Goal: Information Seeking & Learning: Learn about a topic

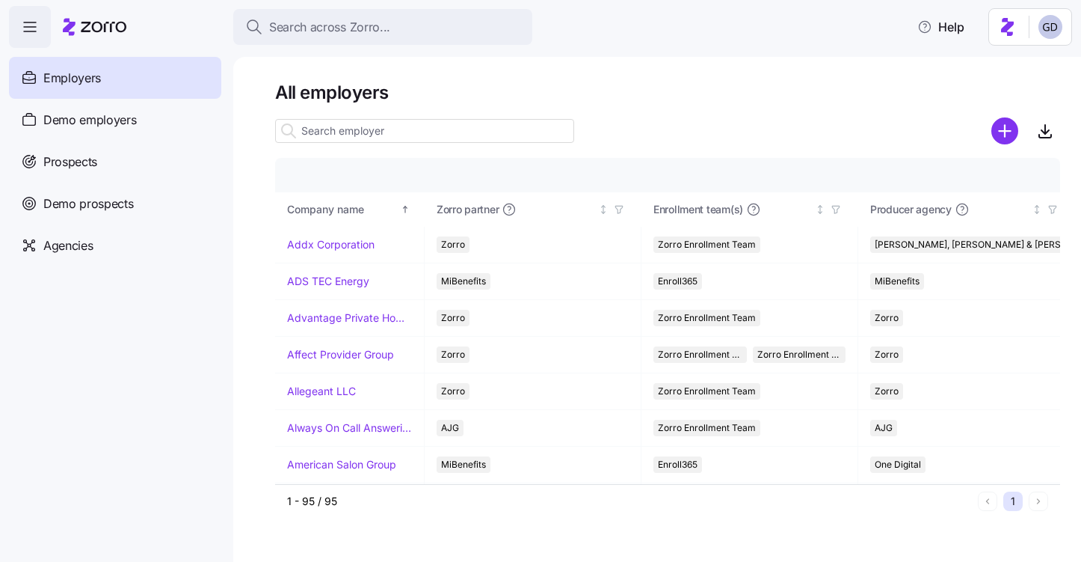
click at [373, 129] on input at bounding box center [424, 131] width 299 height 24
click at [54, 155] on span "Prospects" at bounding box center [70, 162] width 54 height 19
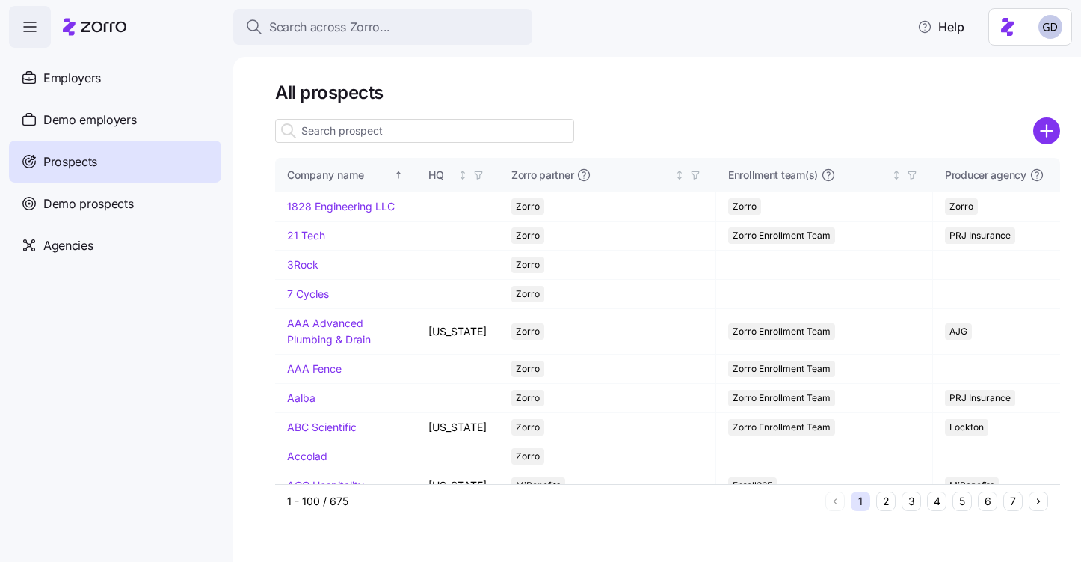
click at [431, 136] on input at bounding box center [424, 131] width 299 height 24
type input "h"
click at [382, 129] on input at bounding box center [424, 131] width 299 height 24
type input "["
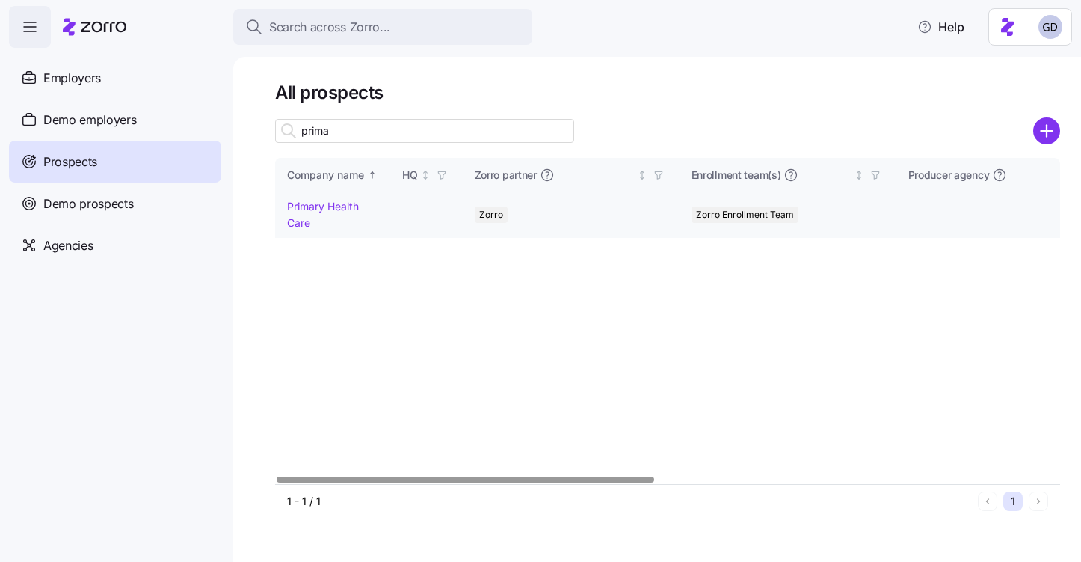
type input "prima"
click at [323, 206] on link "Primary Health Care" at bounding box center [323, 214] width 72 height 29
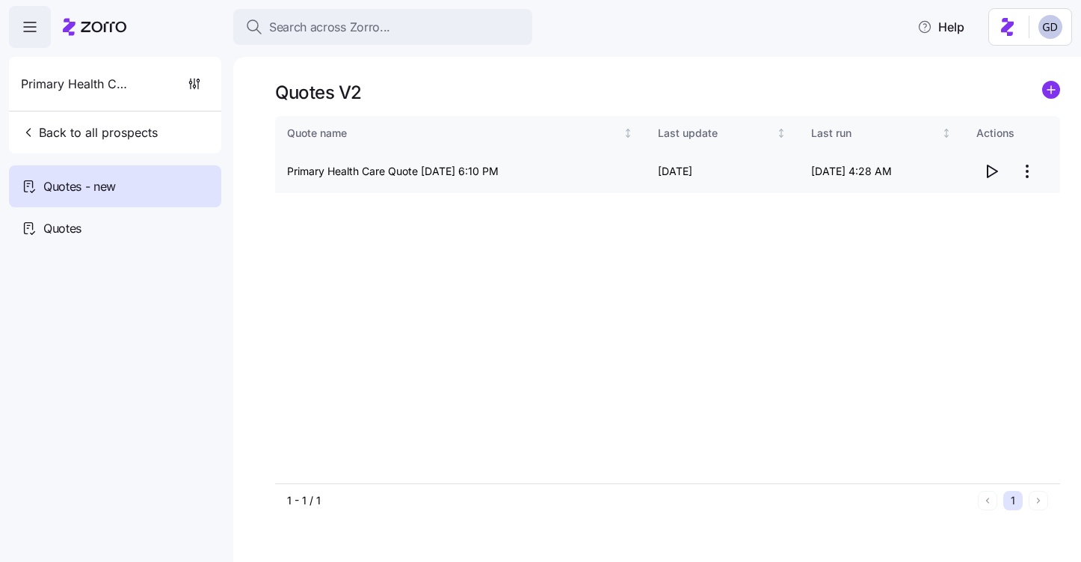
click at [992, 175] on icon "button" at bounding box center [991, 171] width 18 height 18
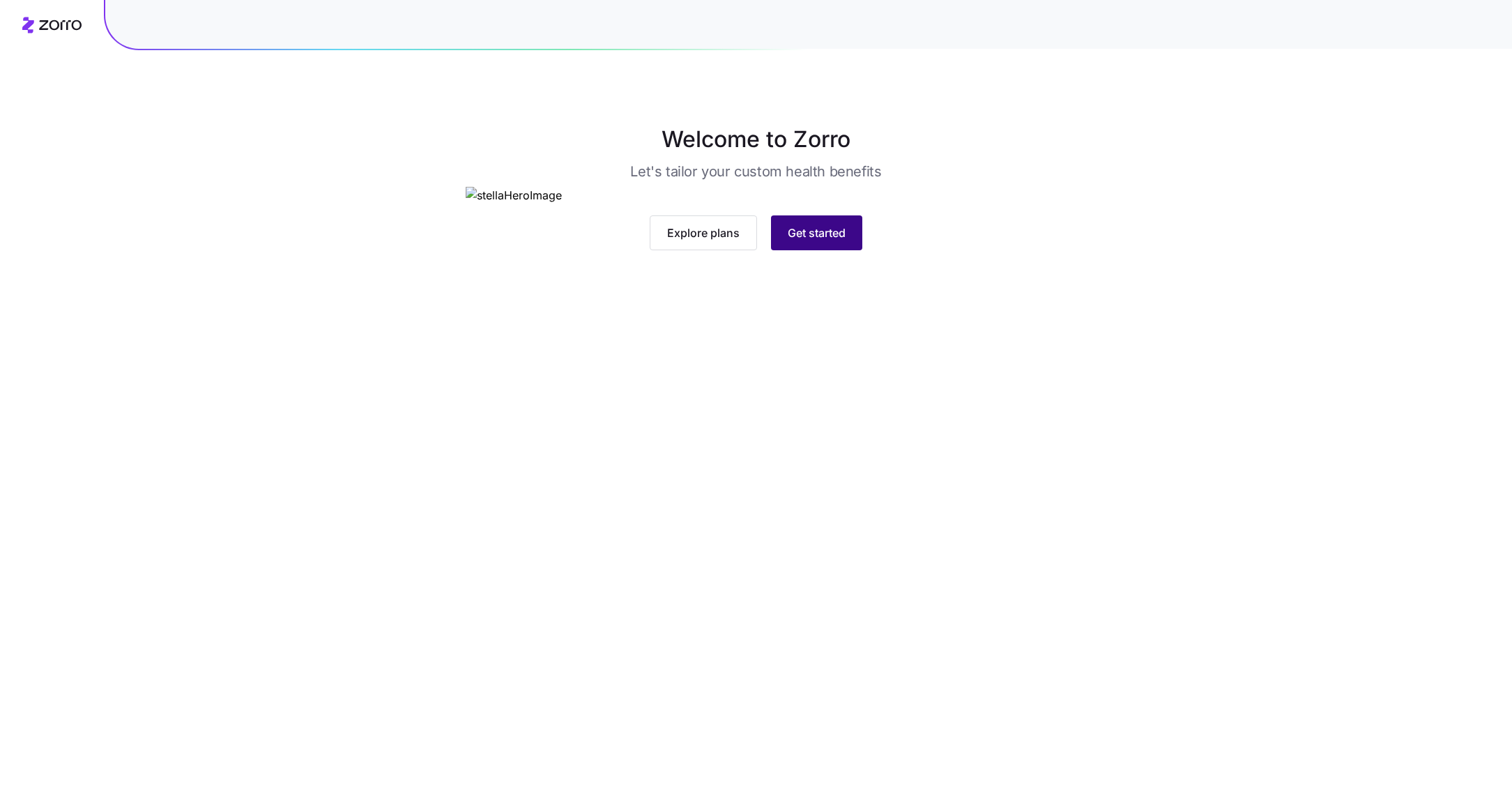
click at [813, 241] on span "Get started" at bounding box center [817, 233] width 58 height 17
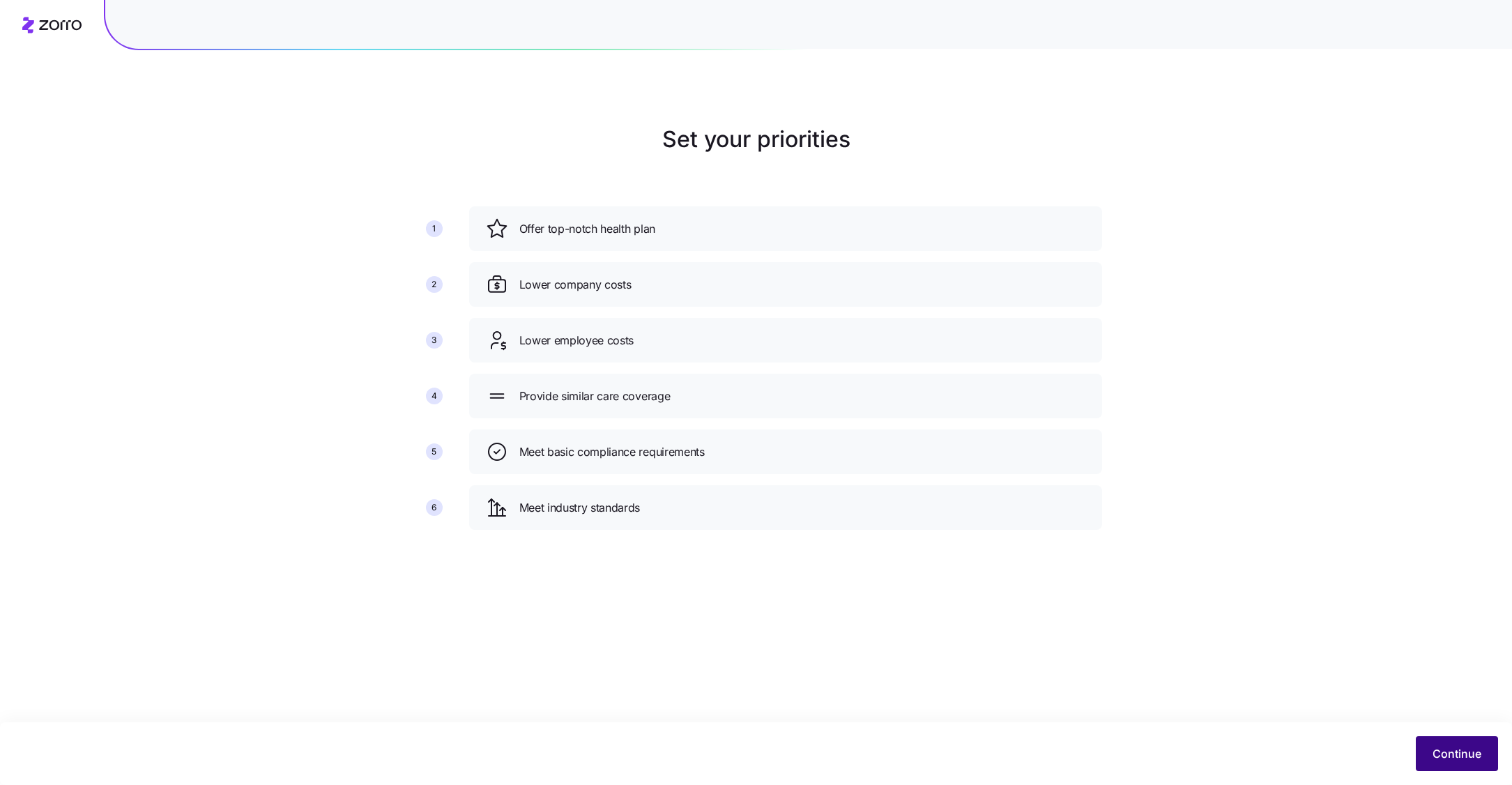
click at [1436, 738] on button "Continue" at bounding box center [1457, 753] width 82 height 34
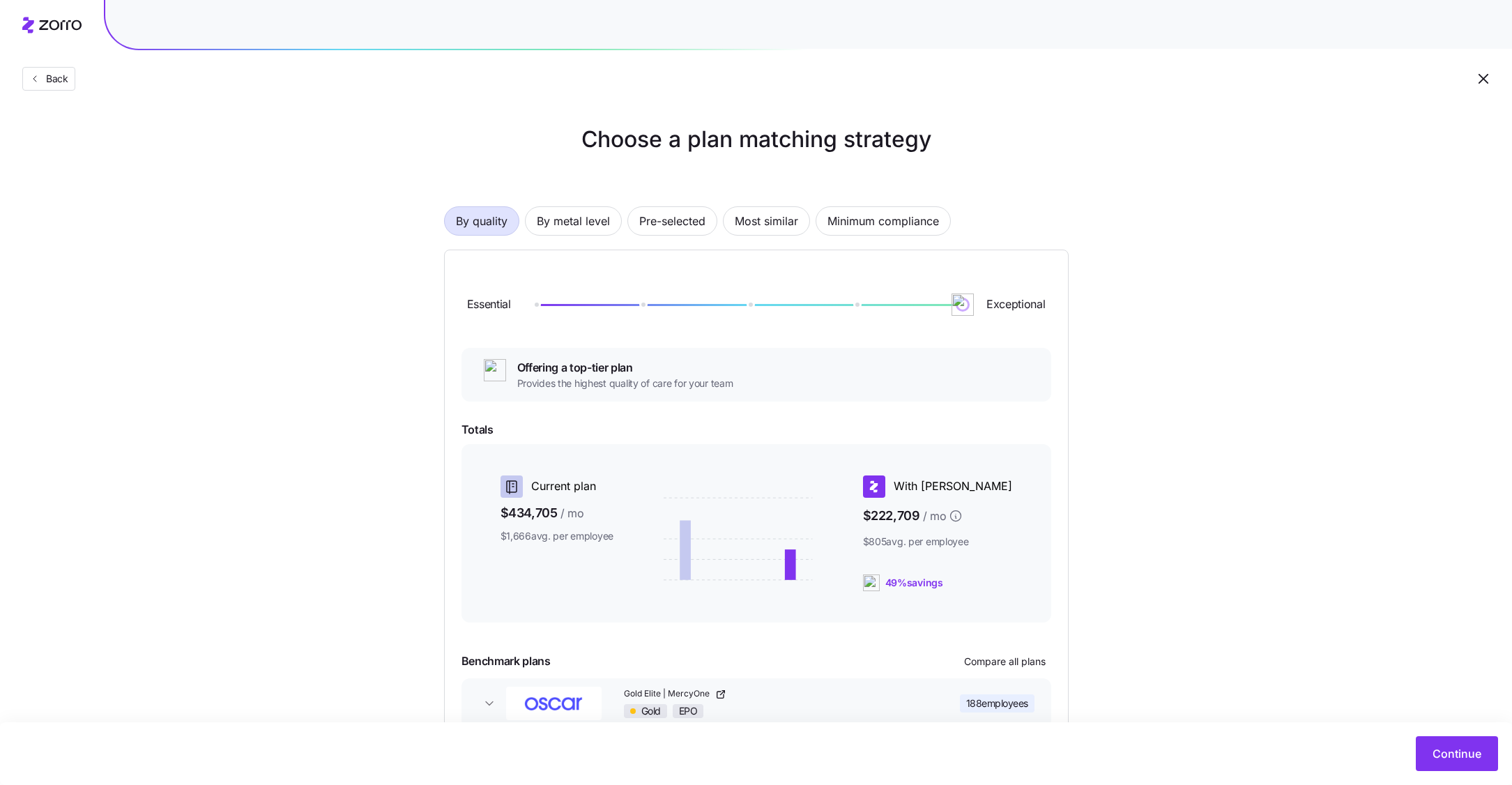
scroll to position [82, 0]
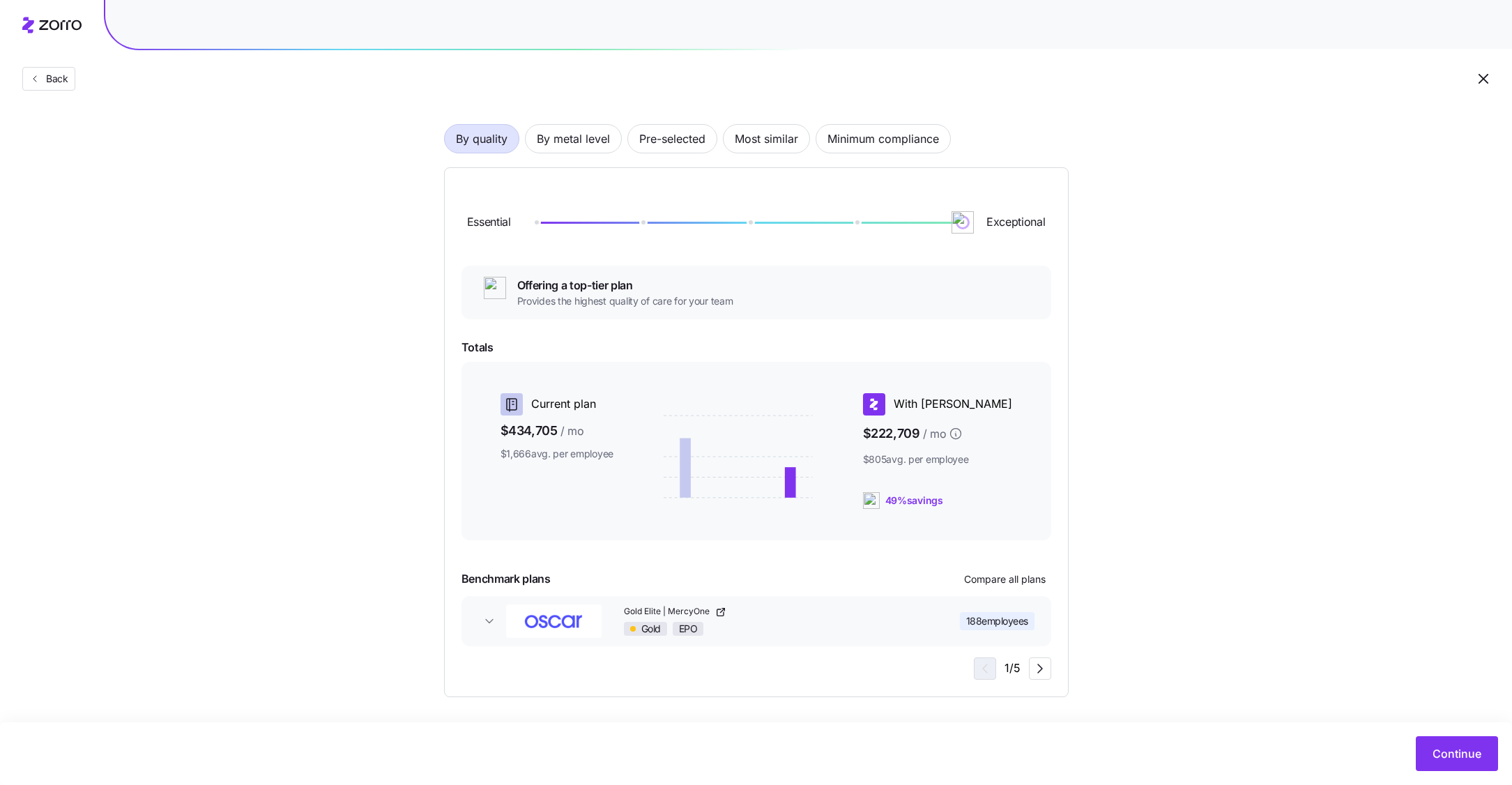
click at [1052, 671] on div "Essential Exceptional Offering a top-tier plan Provides the highest quality of …" at bounding box center [756, 432] width 625 height 530
click at [1044, 671] on icon "button" at bounding box center [1040, 668] width 17 height 17
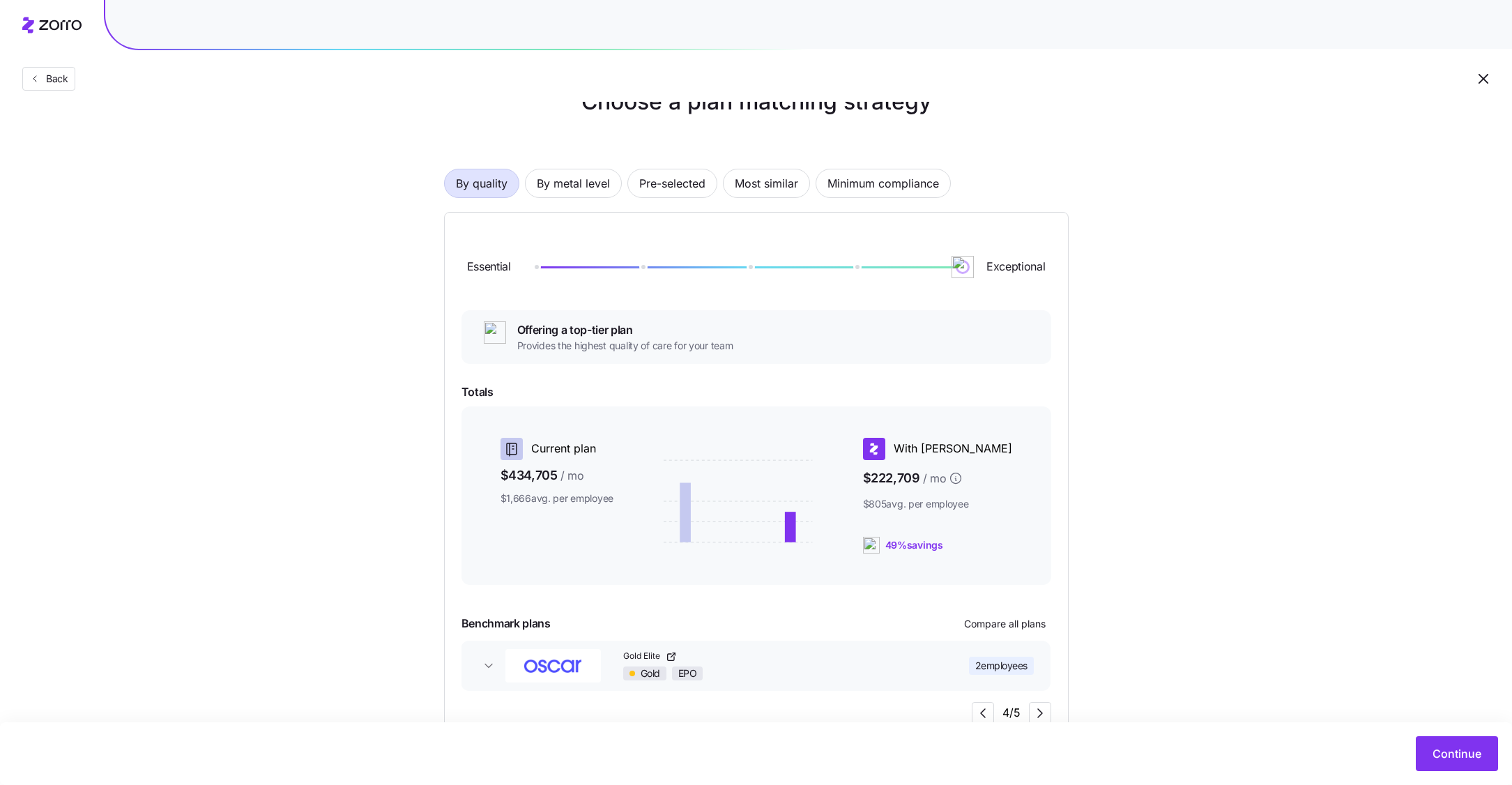
scroll to position [32, 0]
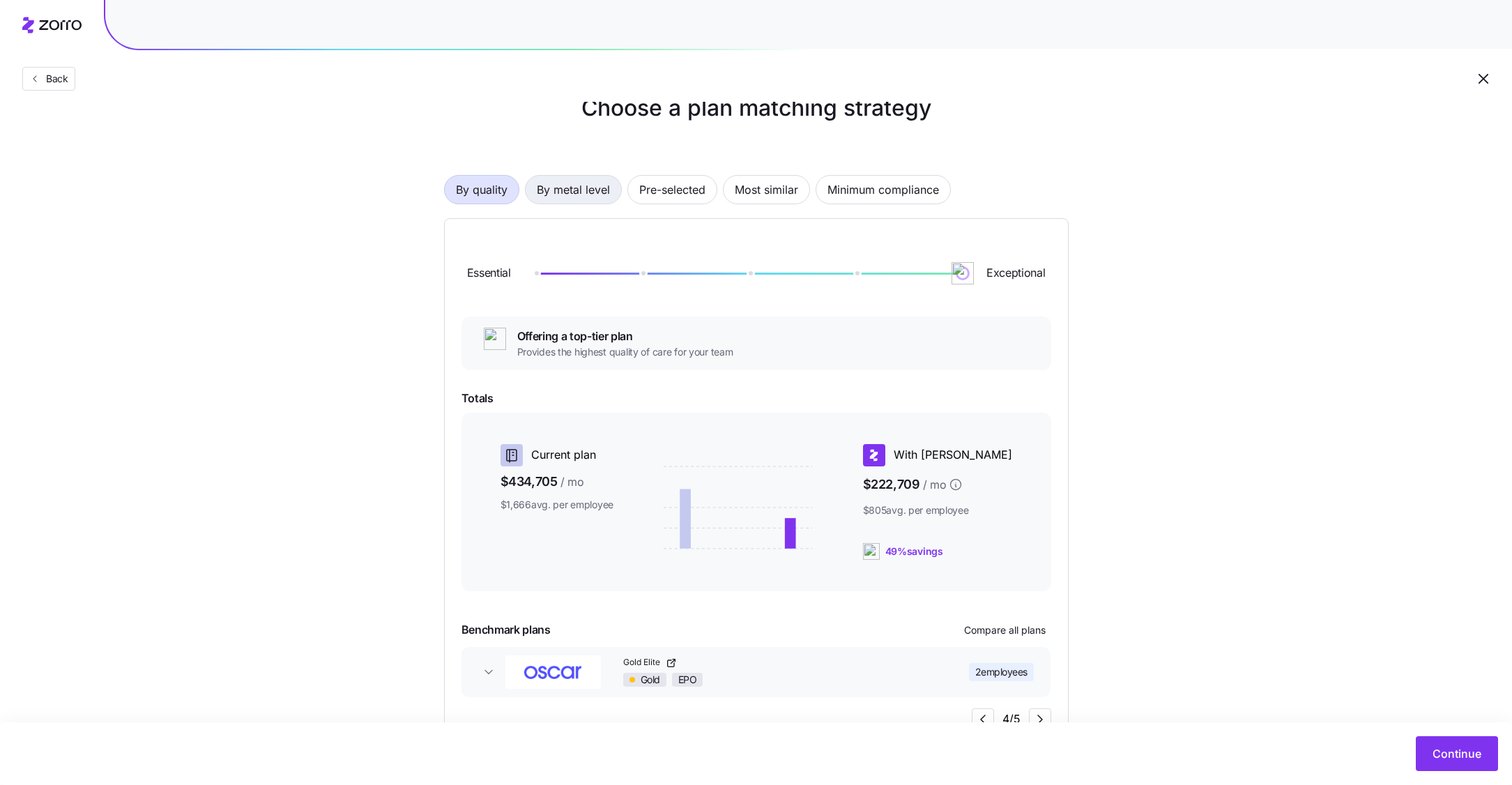
click at [586, 189] on span "By metal level" at bounding box center [573, 189] width 74 height 28
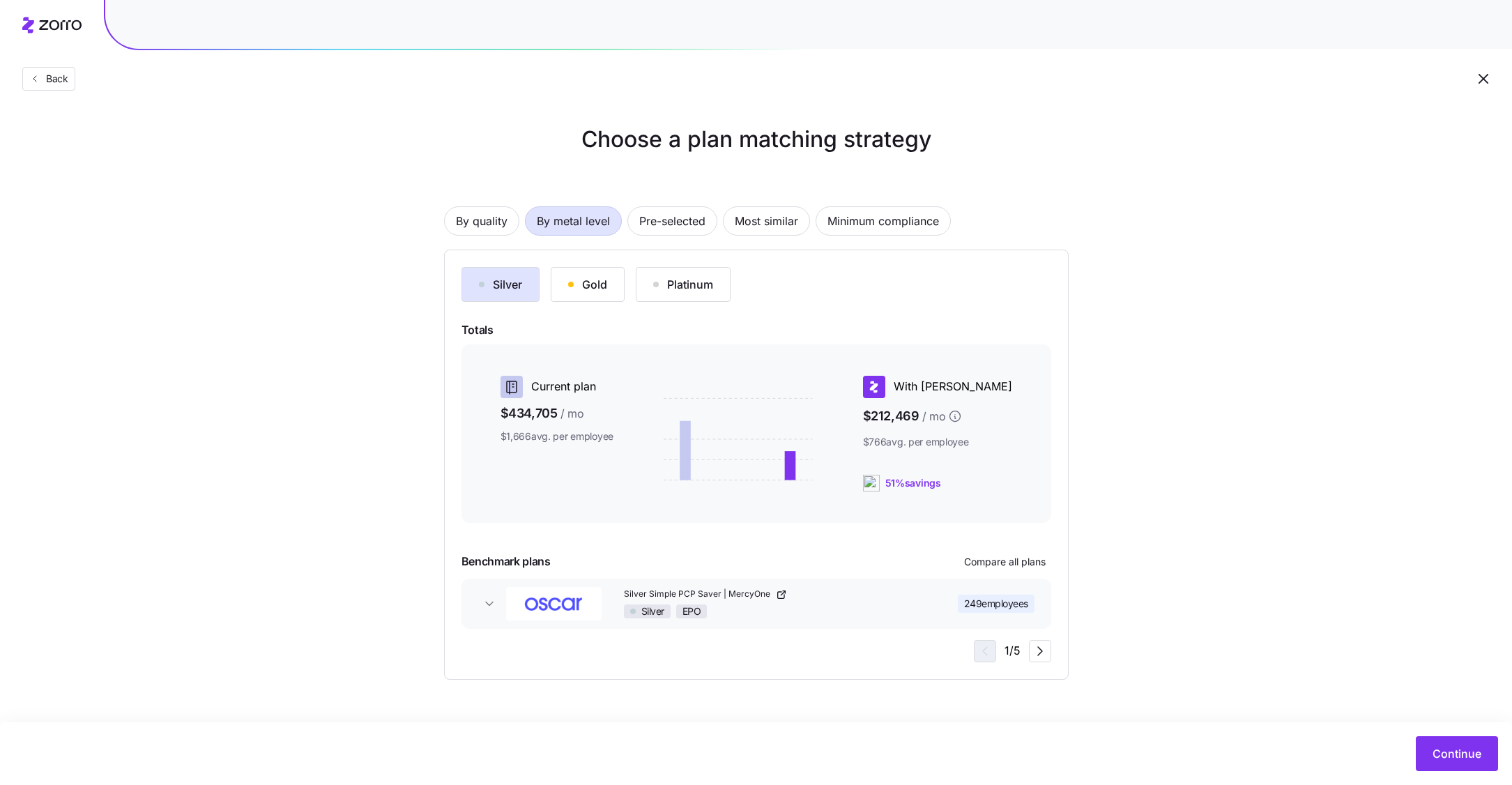
scroll to position [0, 0]
click at [603, 299] on button "Gold" at bounding box center [587, 283] width 74 height 34
click at [1443, 744] on button "Continue" at bounding box center [1457, 753] width 82 height 34
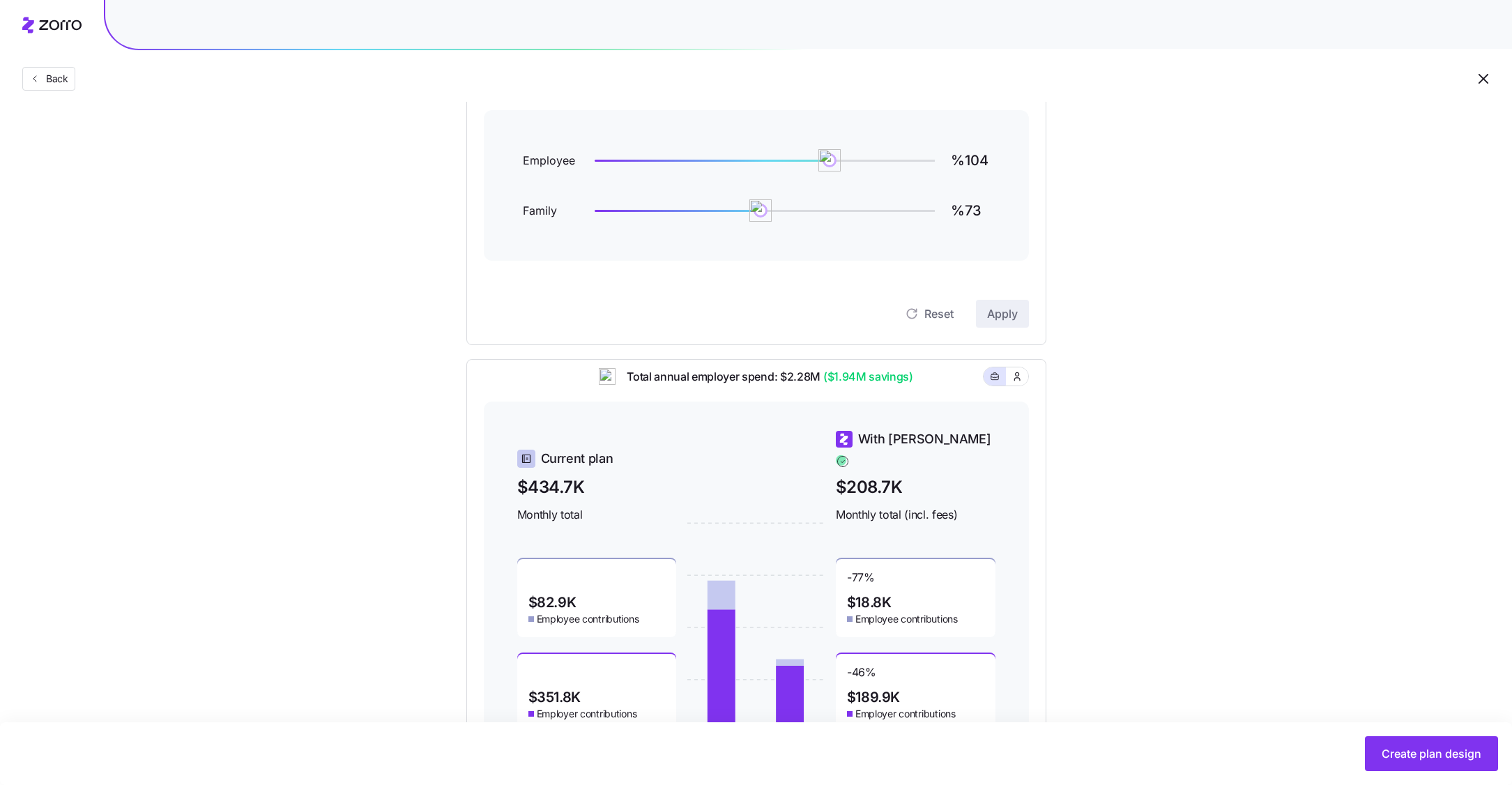
scroll to position [255, 0]
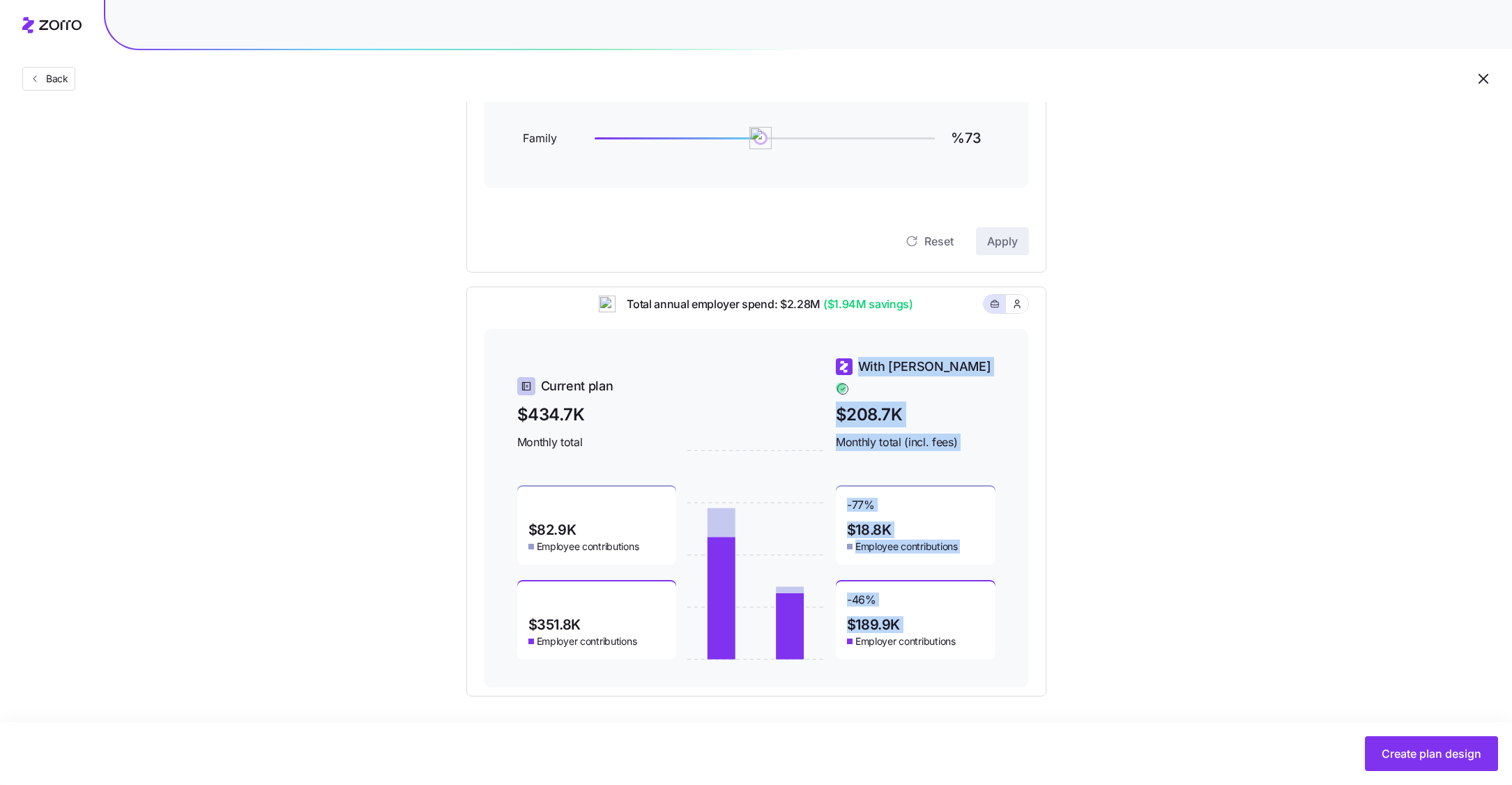
drag, startPoint x: 928, startPoint y: 614, endPoint x: 833, endPoint y: 584, distance: 99.6
click at [833, 584] on div "Current plan $434.7K Monthly total $82.9K Employee contributions $351.8K Employ…" at bounding box center [756, 508] width 478 height 302
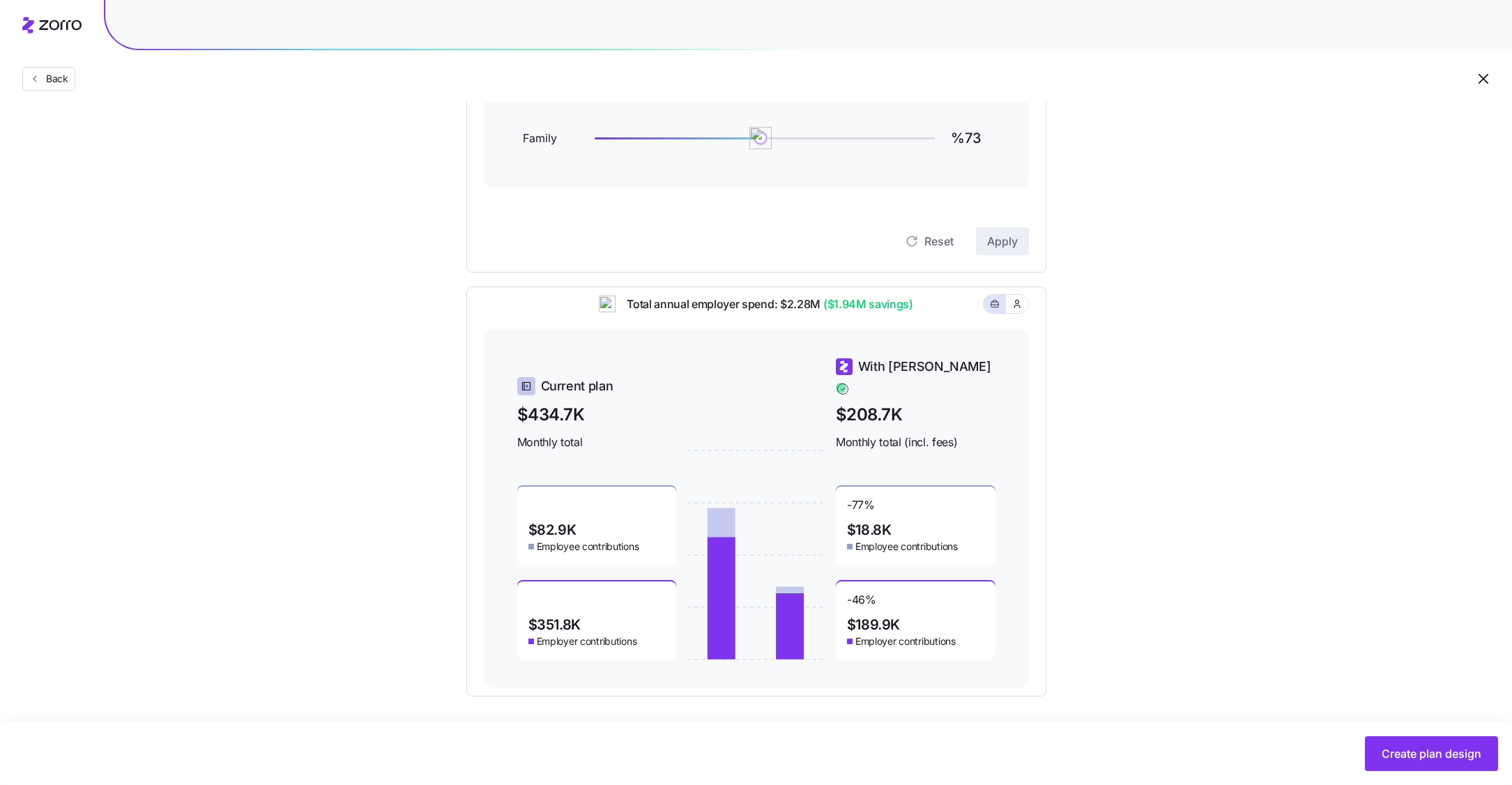
click at [1094, 596] on div "Set your contribution Compliant Industry Generous Current Contribution Employee…" at bounding box center [756, 282] width 692 height 828
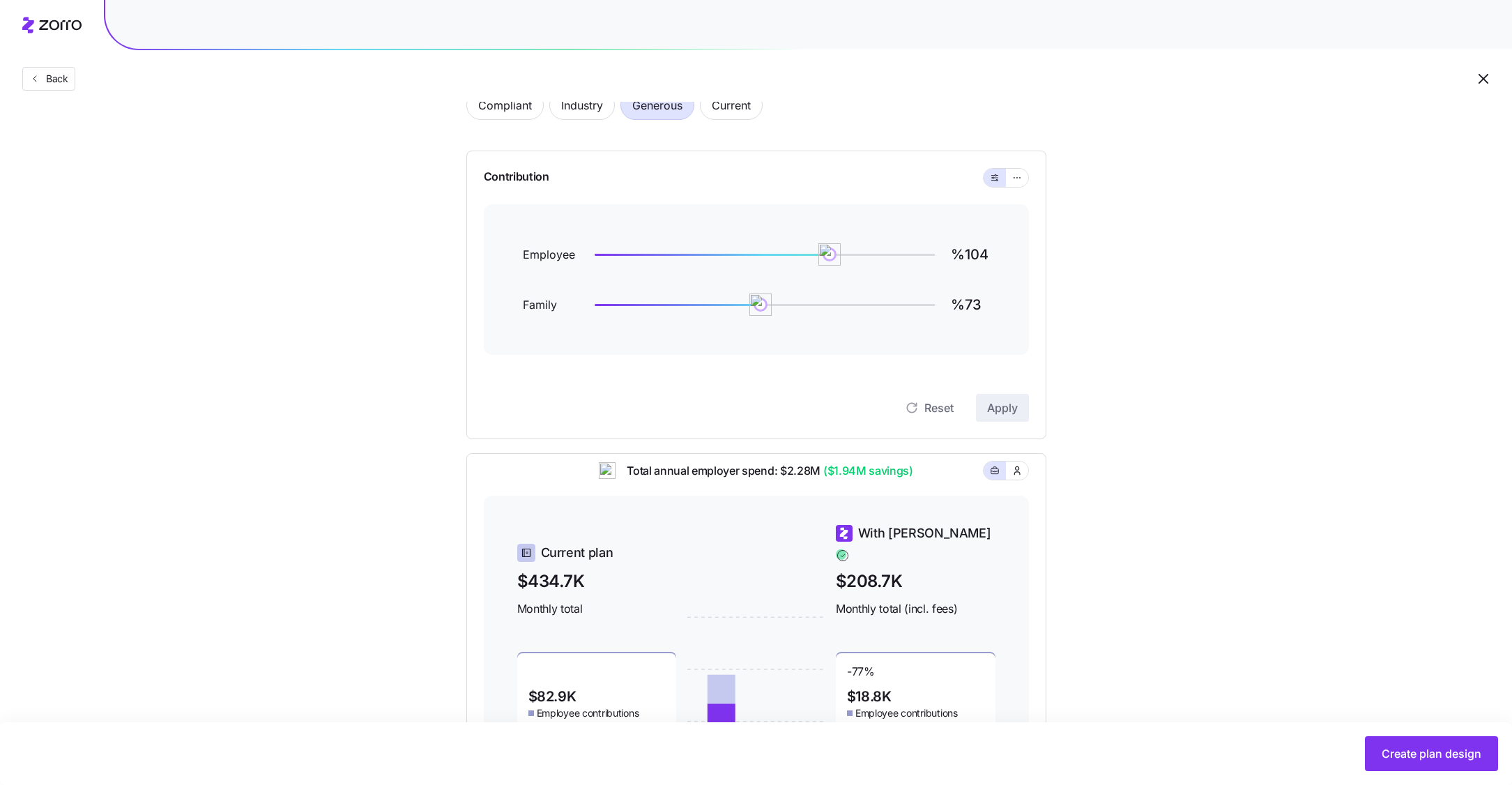
scroll to position [81, 0]
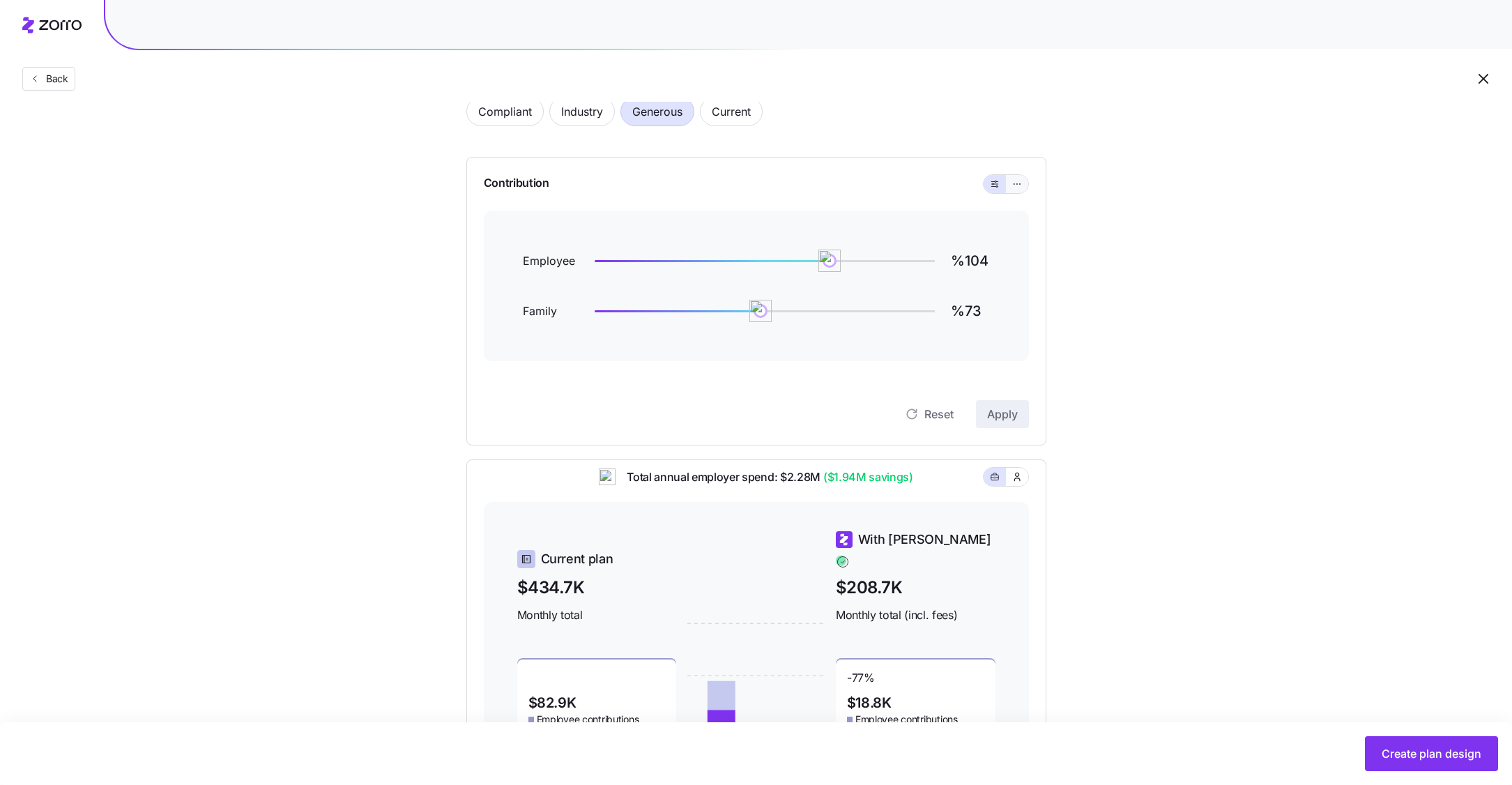
click at [1017, 187] on icon "button" at bounding box center [1017, 184] width 9 height 17
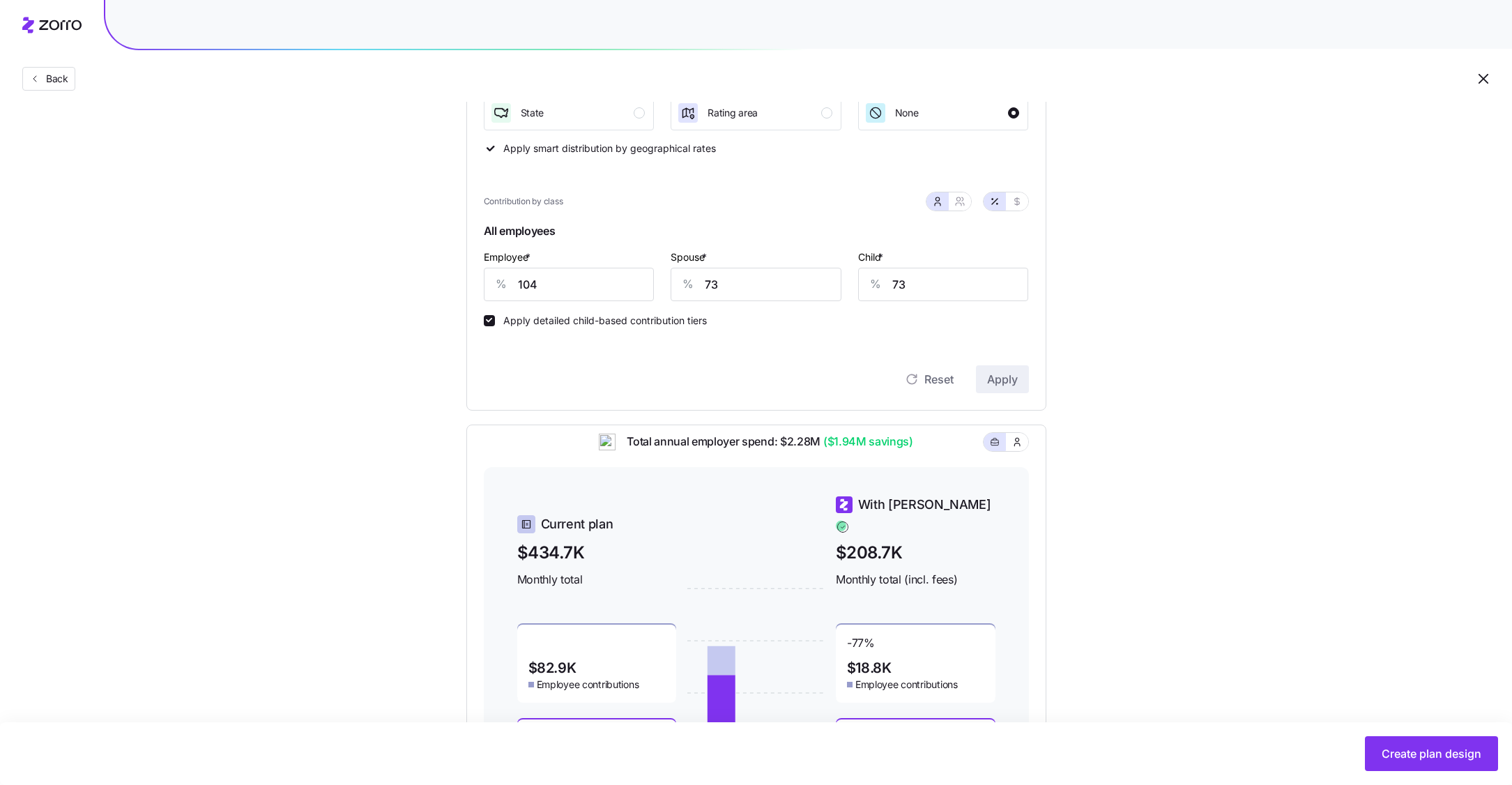
scroll to position [379, 0]
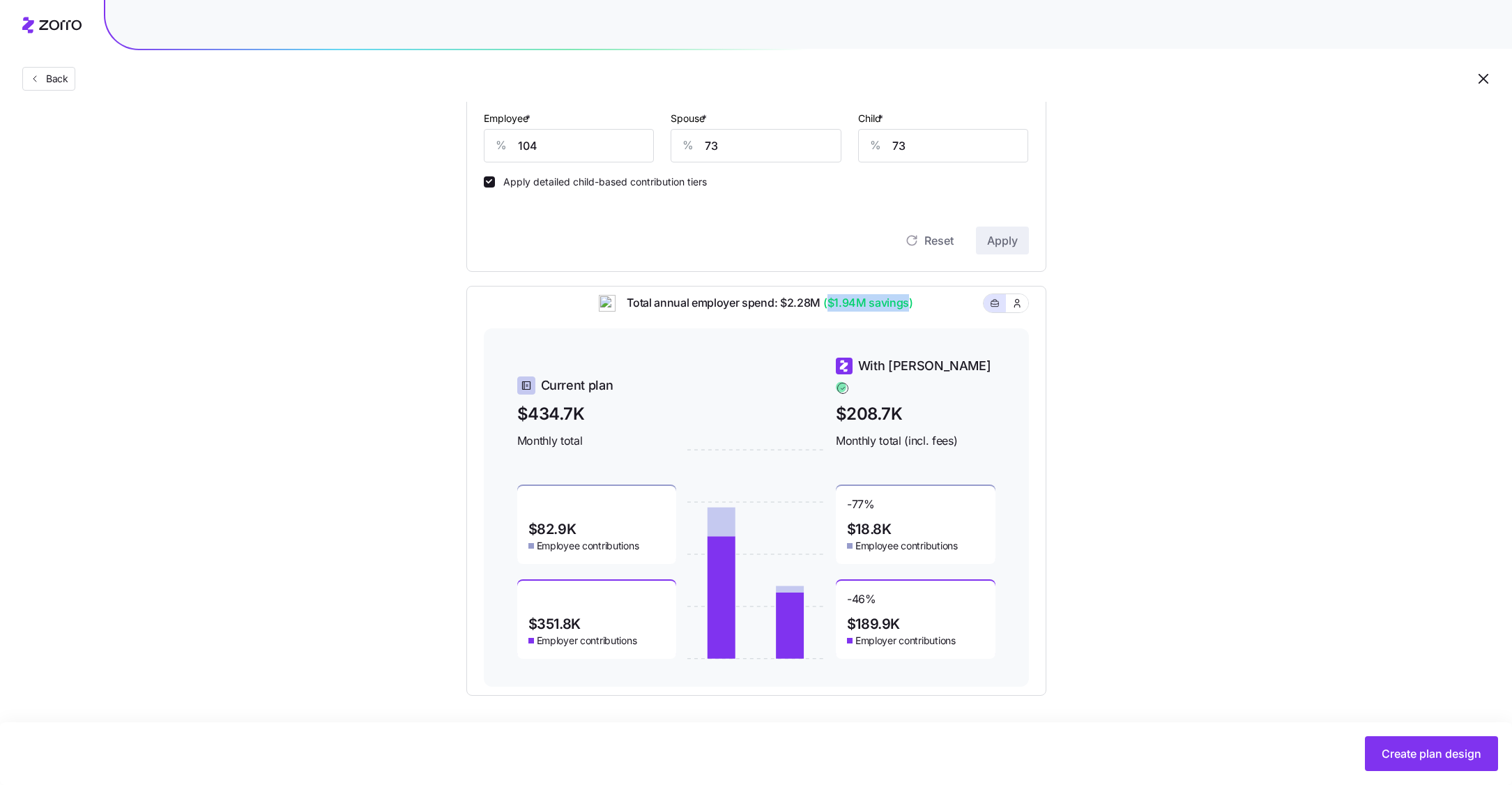
drag, startPoint x: 908, startPoint y: 316, endPoint x: 828, endPoint y: 311, distance: 80.2
click at [828, 311] on span "($1.94M savings)" at bounding box center [866, 303] width 92 height 18
click at [952, 318] on div "Total annual employer spend: $2.28M ($1.94M savings)" at bounding box center [756, 311] width 545 height 34
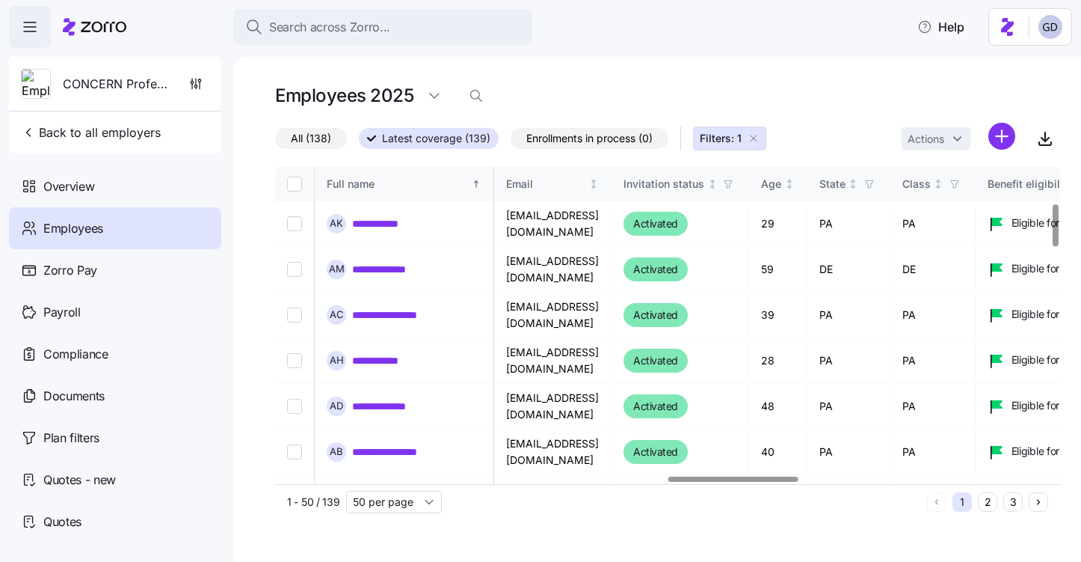
scroll to position [277, 2363]
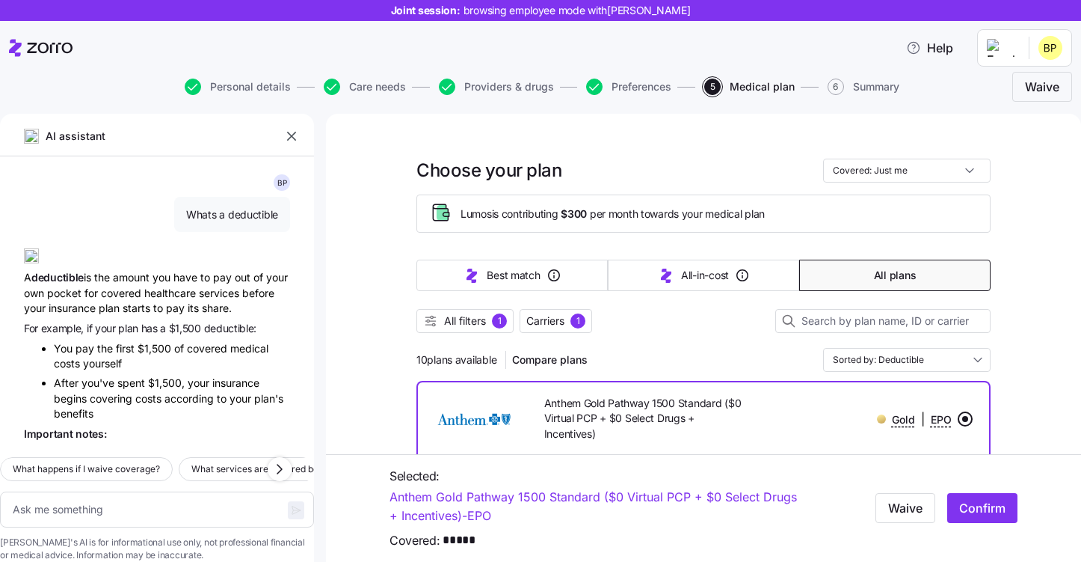
scroll to position [1997, 0]
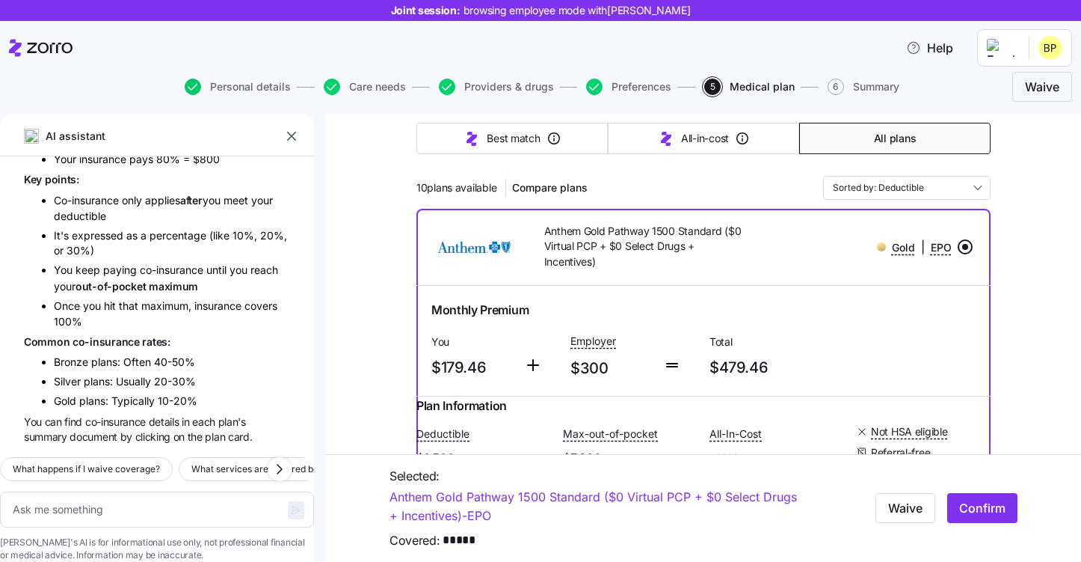
click at [197, 88] on icon "button" at bounding box center [193, 87] width 16 height 16
type textarea "x"
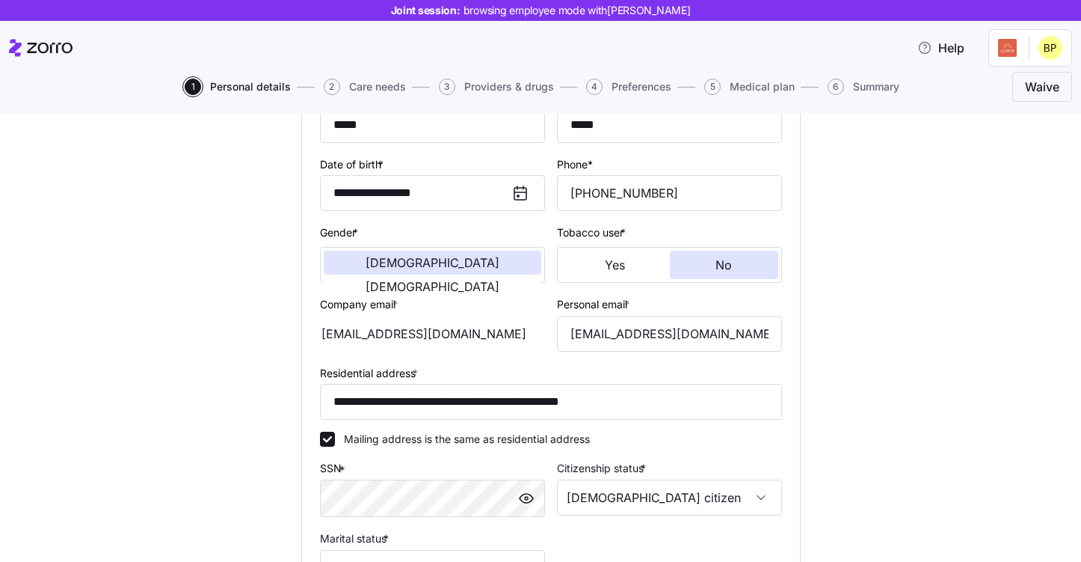
scroll to position [339, 0]
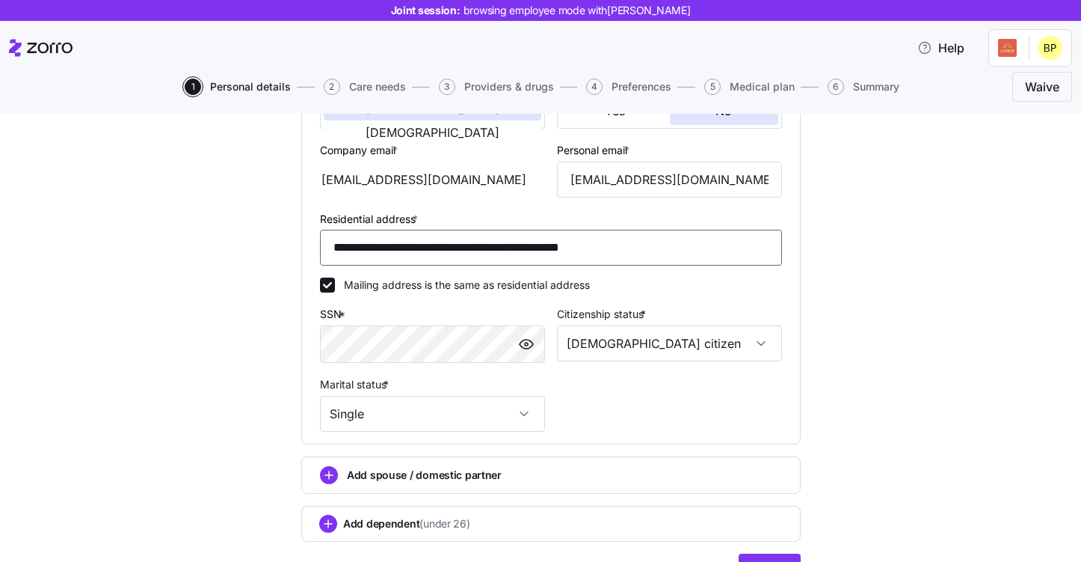
click at [610, 245] on input "**********" at bounding box center [551, 248] width 462 height 36
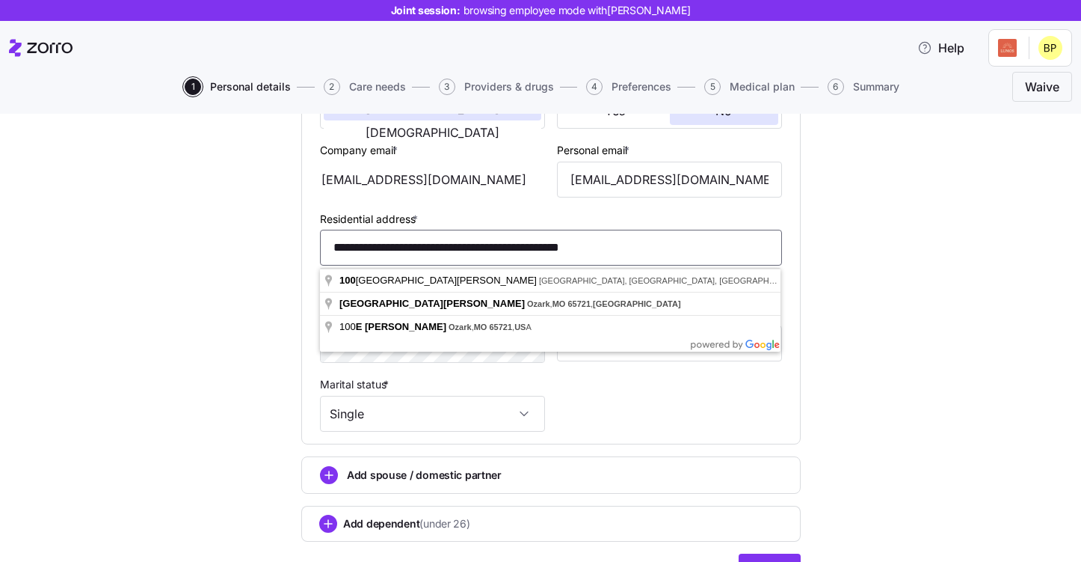
click at [610, 245] on input "**********" at bounding box center [551, 248] width 462 height 36
click at [630, 251] on input "**********" at bounding box center [551, 248] width 462 height 36
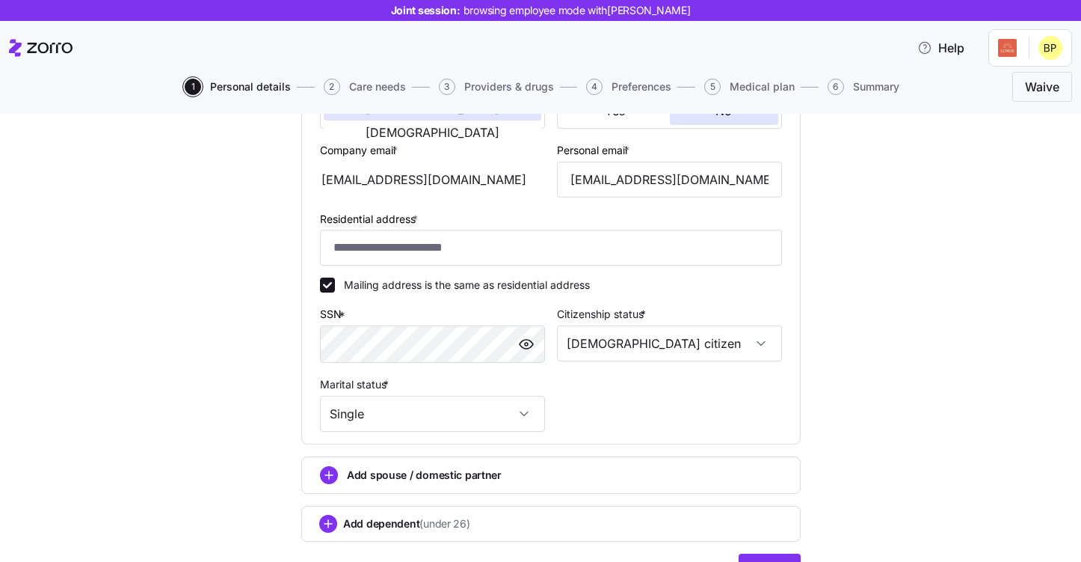
click at [182, 289] on div "**********" at bounding box center [551, 204] width 1018 height 810
click at [424, 254] on input "Residential address *" at bounding box center [551, 248] width 462 height 36
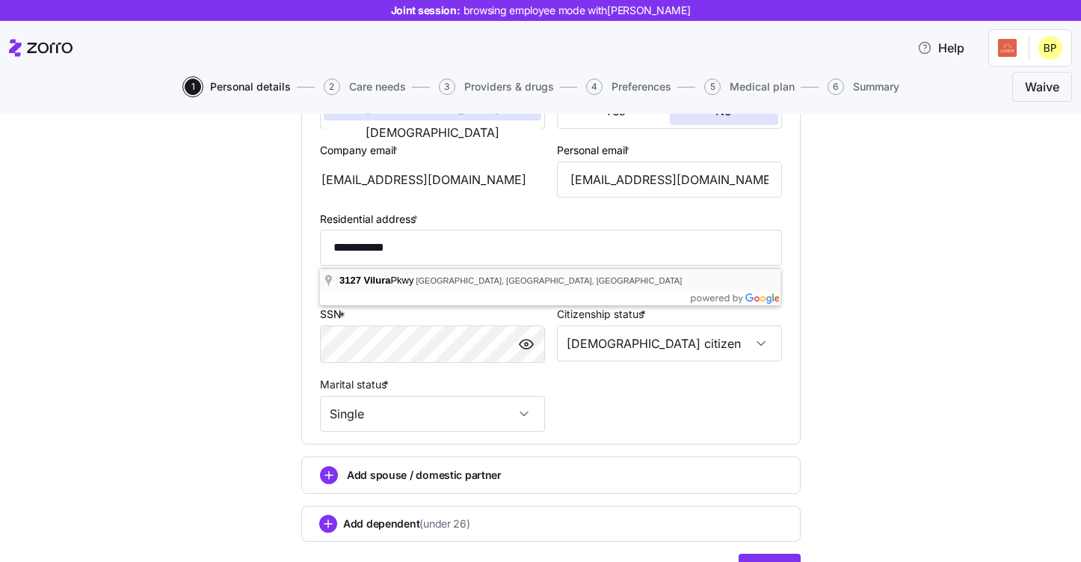
type input "**********"
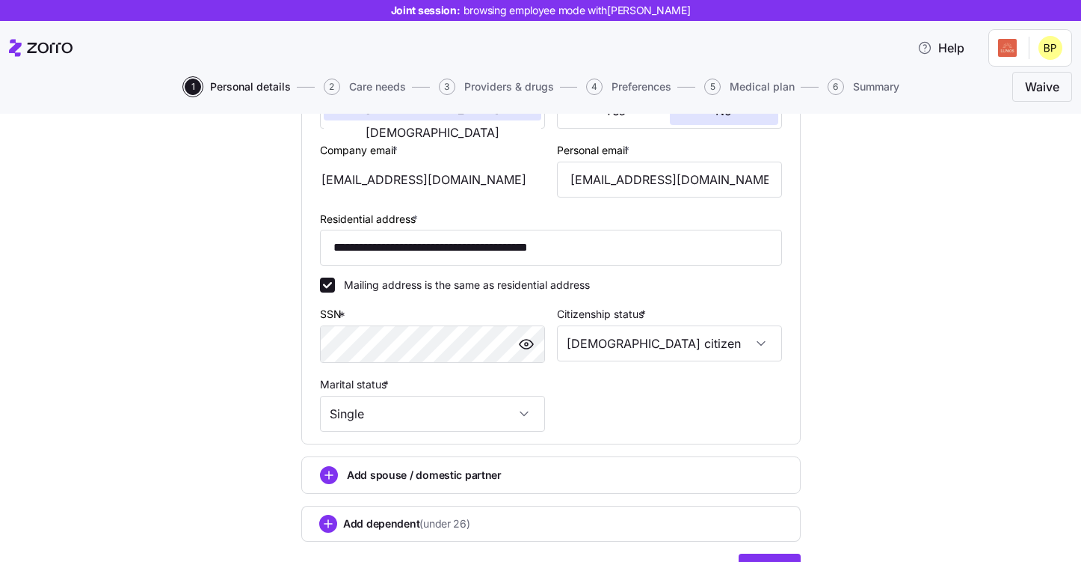
scroll to position [424, 0]
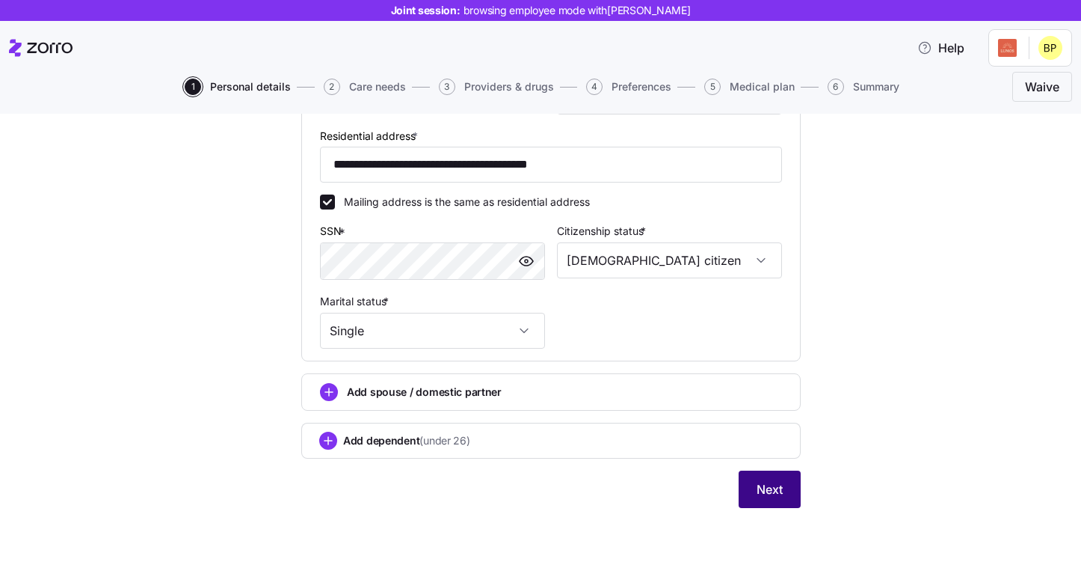
click at [775, 499] on button "Next" at bounding box center [770, 488] width 62 height 37
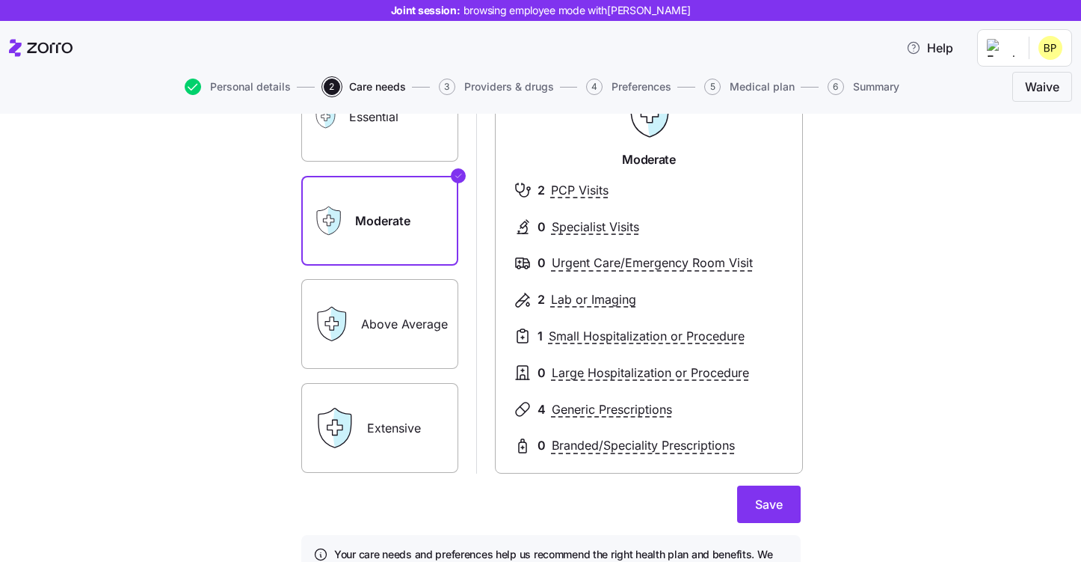
scroll to position [189, 0]
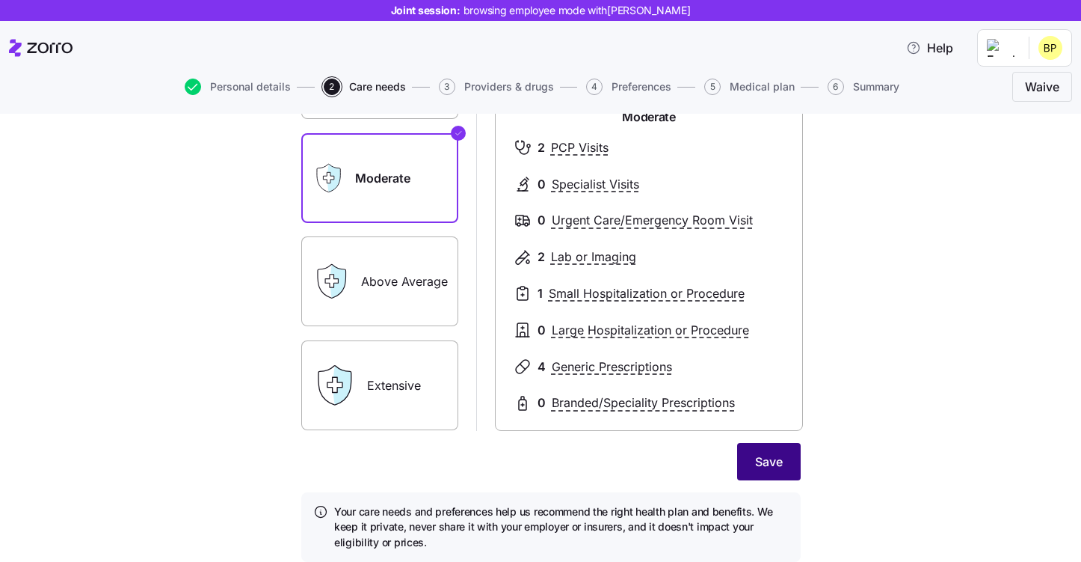
click at [784, 463] on button "Save" at bounding box center [769, 461] width 64 height 37
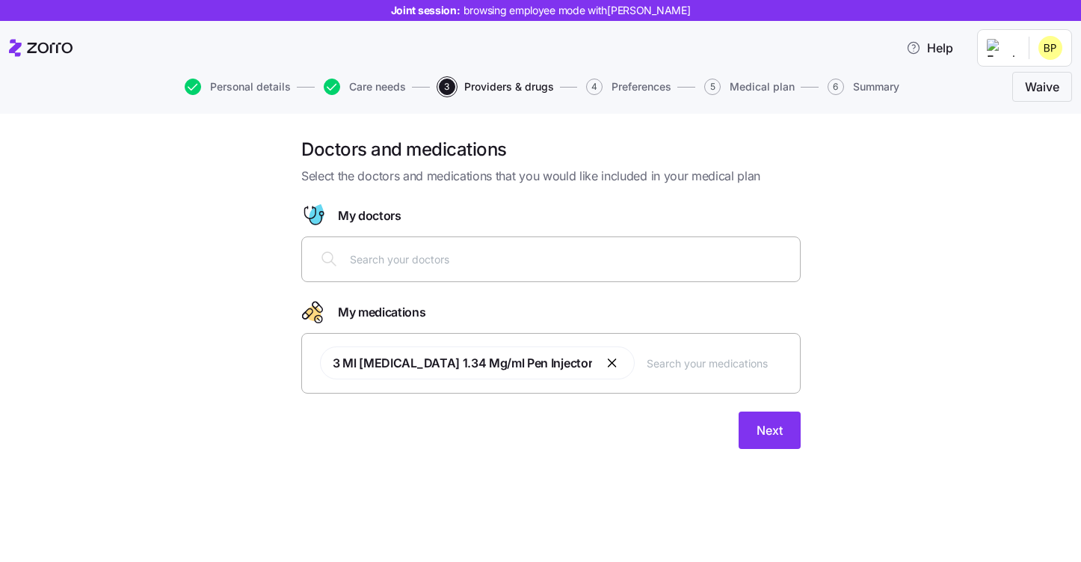
click at [399, 262] on input "text" at bounding box center [570, 258] width 441 height 16
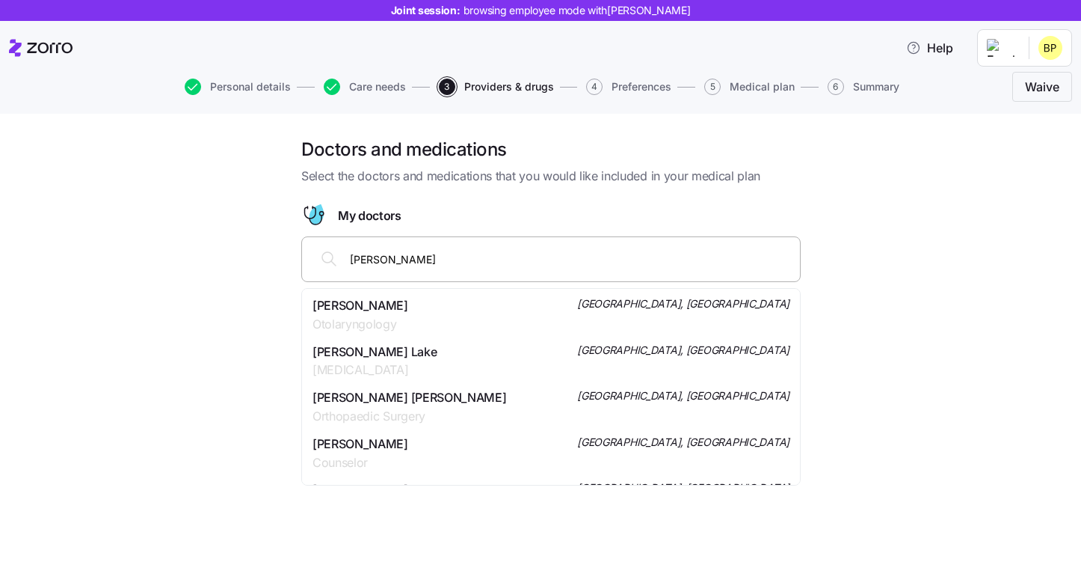
type input "Dr. Douglas Timboe"
click at [427, 316] on div "Douglas M Timboe Family Medicine Des Moines, IA" at bounding box center [551, 314] width 477 height 37
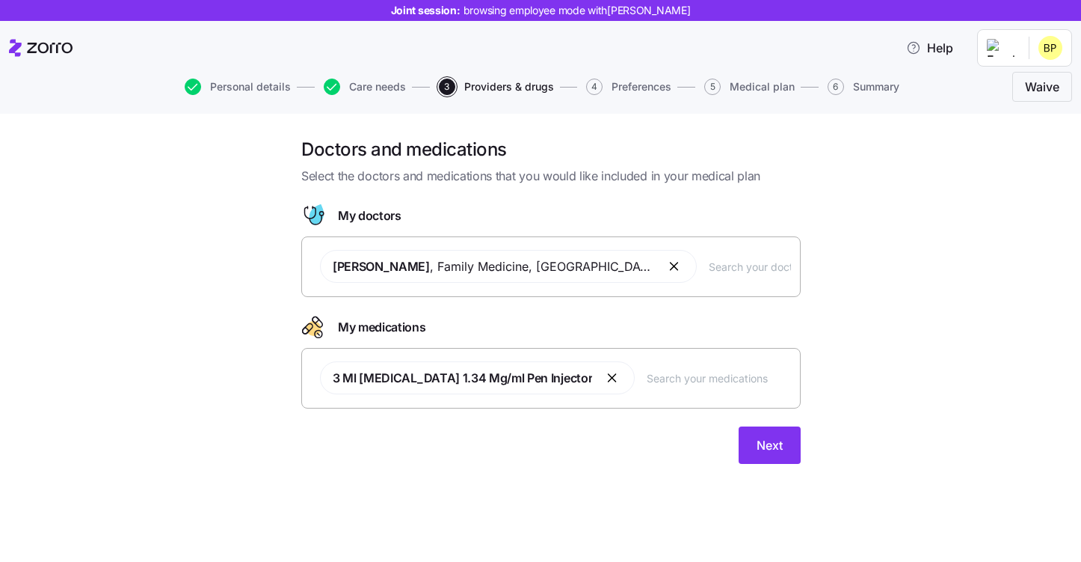
click at [834, 351] on div "Doctors and medications Select the doctors and medications that you would like …" at bounding box center [551, 310] width 1018 height 344
click at [761, 459] on button "Next" at bounding box center [770, 444] width 62 height 37
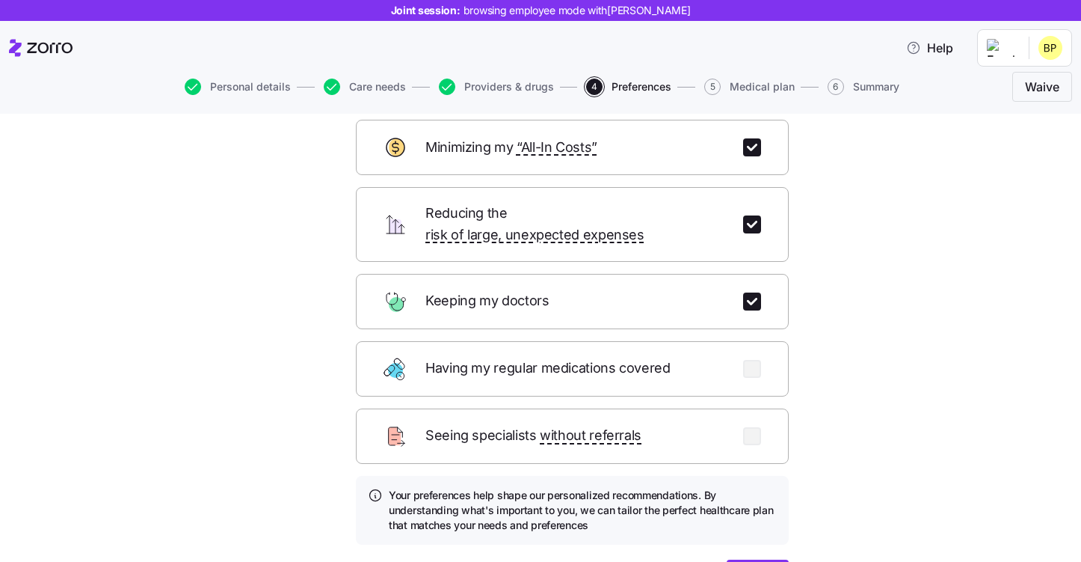
scroll to position [79, 0]
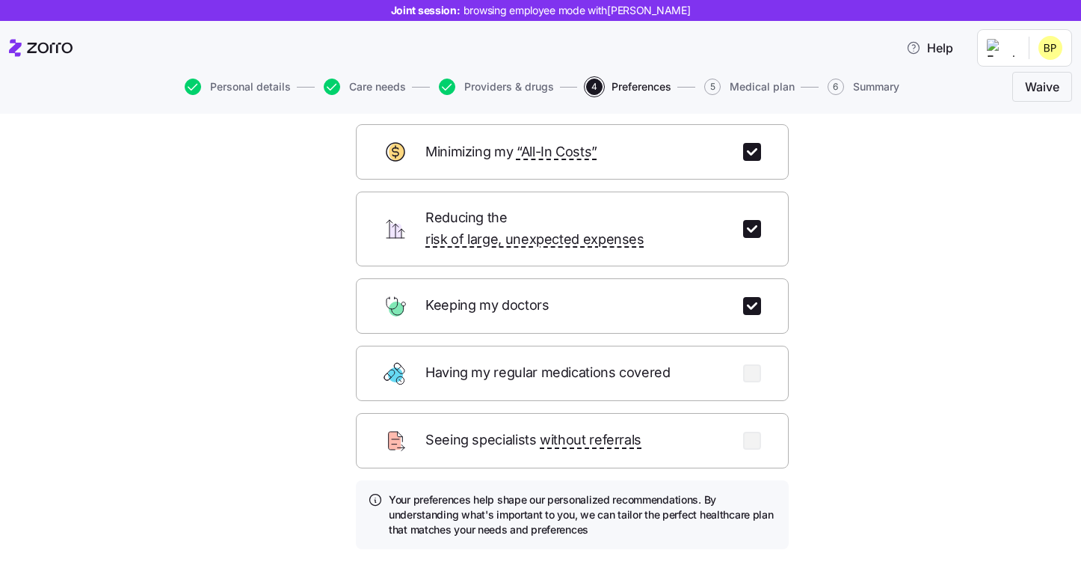
click at [754, 228] on div "Reducing the risk of large, unexpected expenses" at bounding box center [572, 228] width 433 height 75
click at [754, 221] on input "checkbox" at bounding box center [752, 229] width 18 height 18
checkbox input "false"
click at [752, 154] on input "checkbox" at bounding box center [752, 152] width 18 height 18
checkbox input "false"
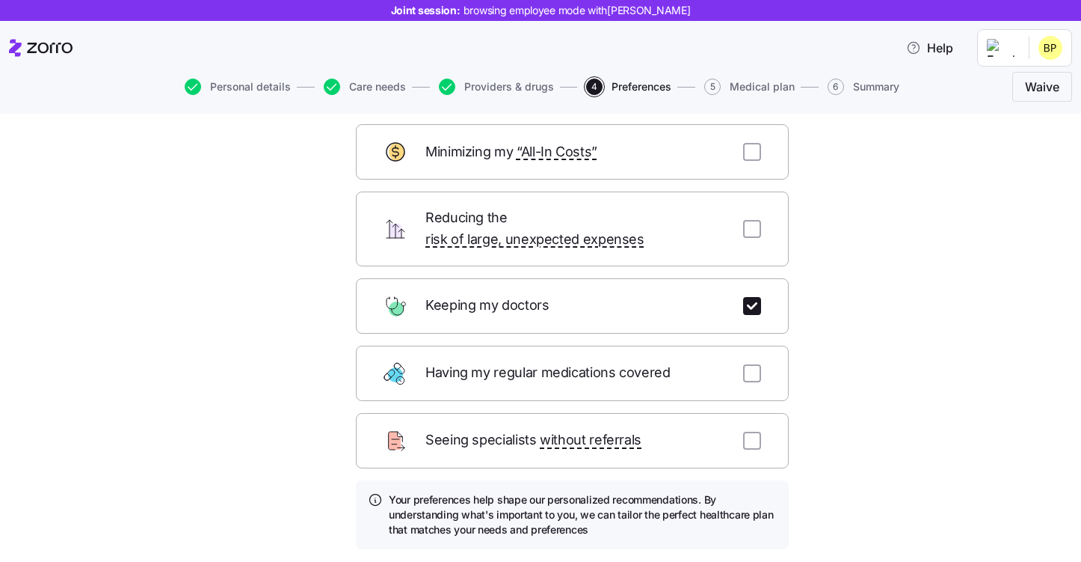
scroll to position [114, 0]
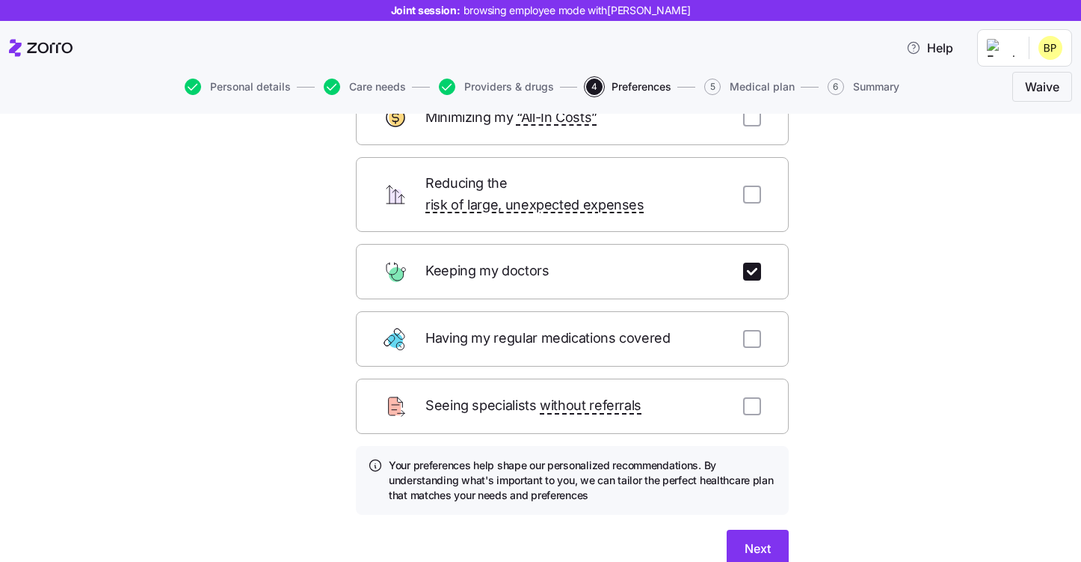
click at [742, 319] on div "Having my regular medications covered" at bounding box center [572, 338] width 433 height 55
click at [748, 397] on input "checkbox" at bounding box center [752, 406] width 18 height 18
checkbox input "true"
click at [748, 330] on input "checkbox" at bounding box center [752, 339] width 18 height 18
checkbox input "true"
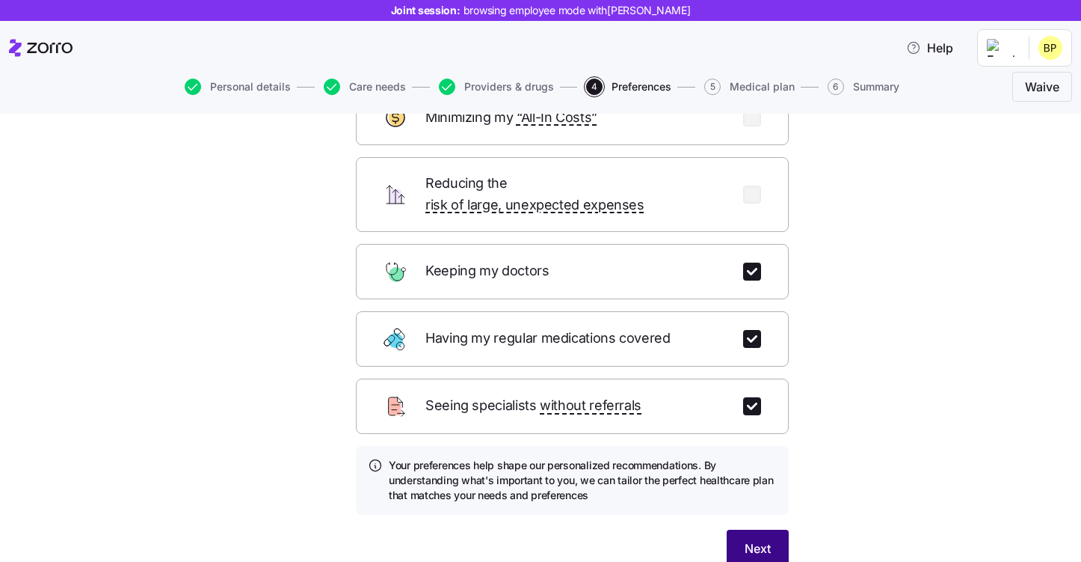
click at [760, 529] on button "Next" at bounding box center [758, 547] width 62 height 37
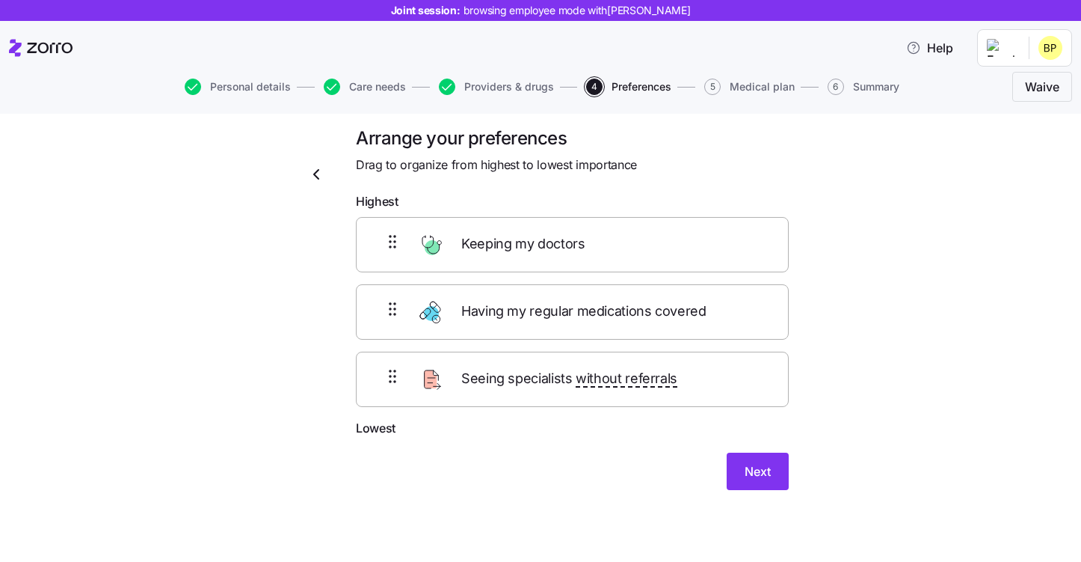
scroll to position [10, 0]
click at [740, 474] on button "Next" at bounding box center [758, 471] width 62 height 37
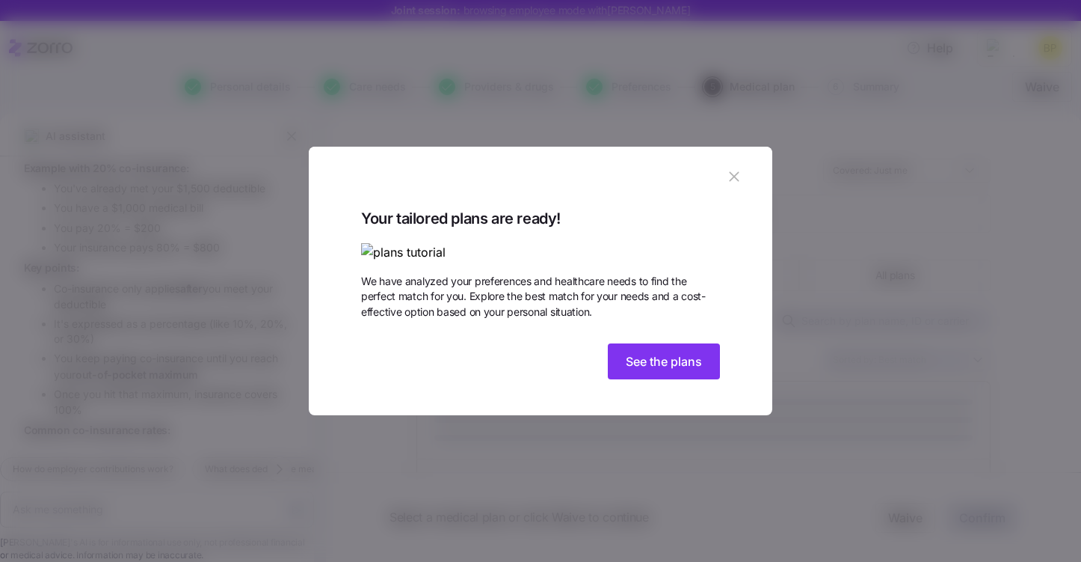
scroll to position [1997, 0]
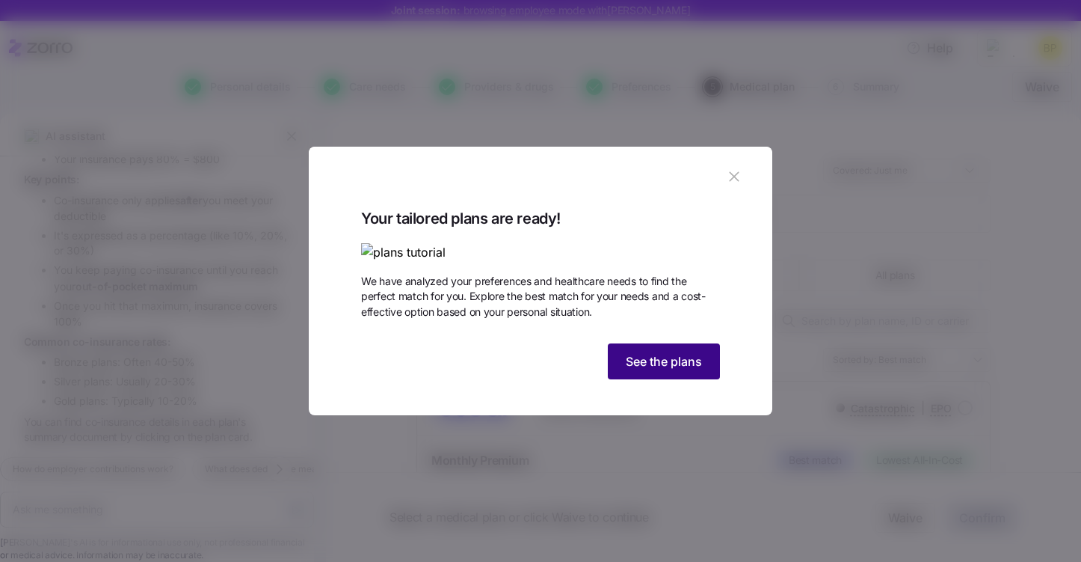
click at [654, 370] on span "See the plans" at bounding box center [664, 361] width 76 height 18
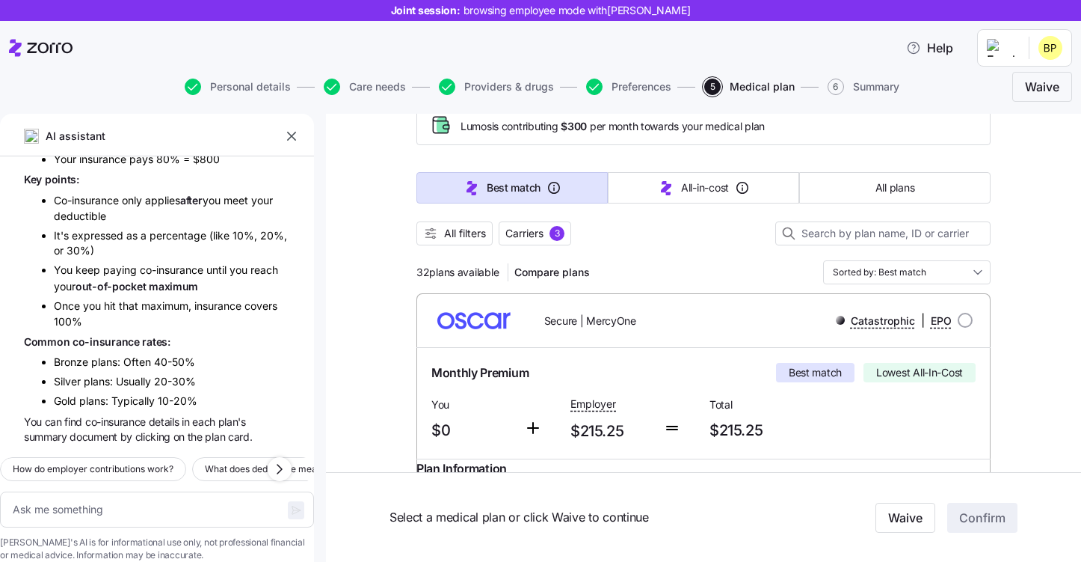
scroll to position [58, 0]
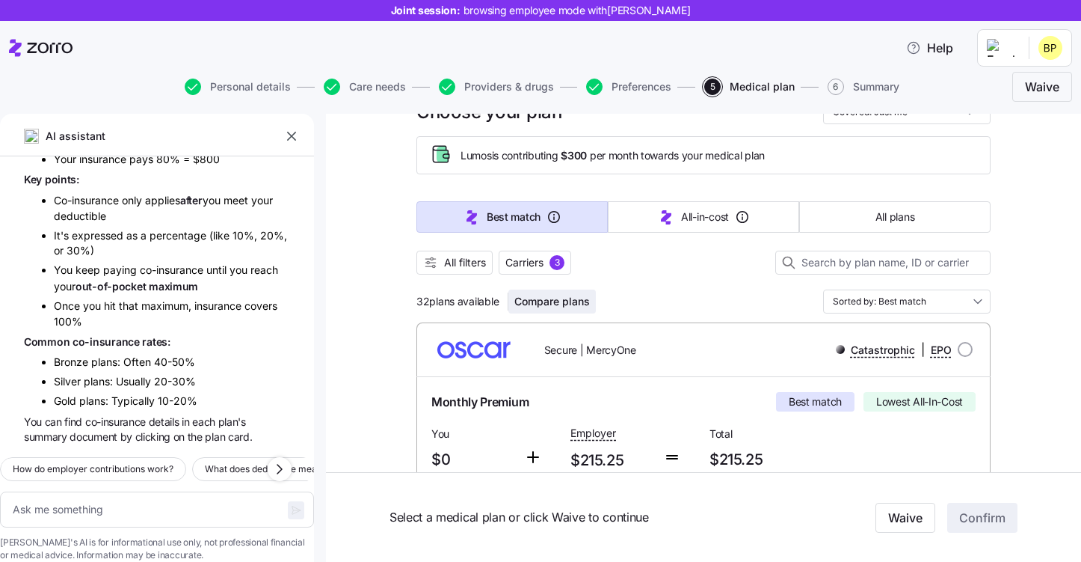
click at [565, 301] on span "Compare plans" at bounding box center [552, 301] width 76 height 15
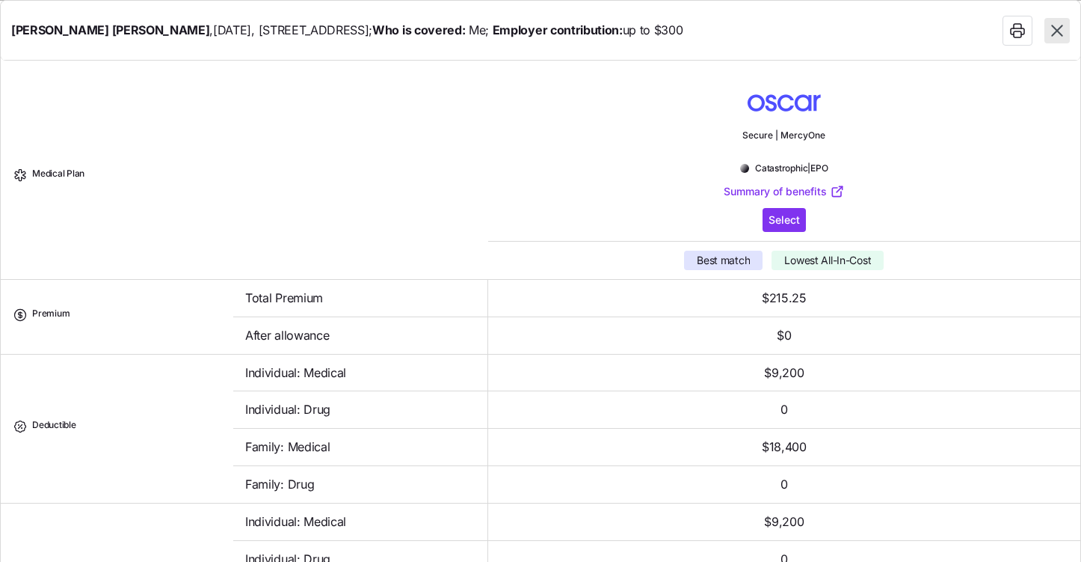
click at [1053, 36] on icon "button" at bounding box center [1056, 30] width 19 height 19
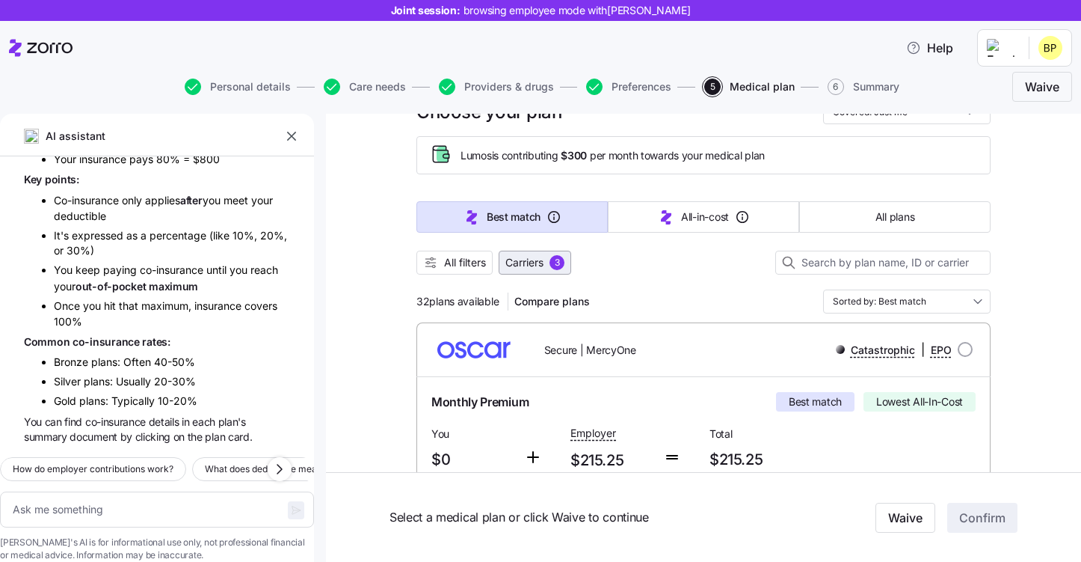
click at [522, 262] on span "Carriers" at bounding box center [524, 262] width 38 height 15
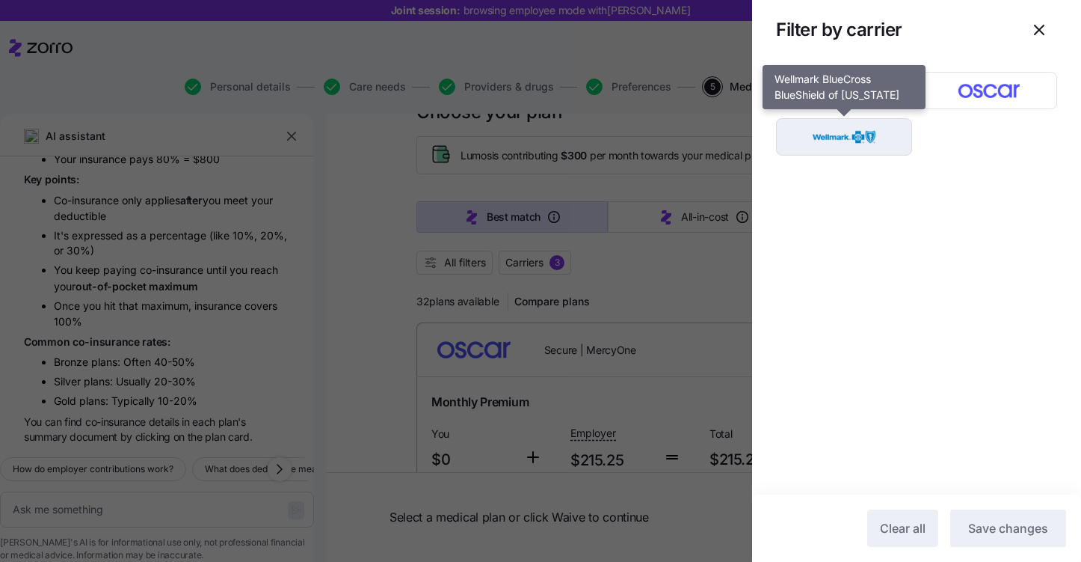
click at [866, 139] on img "button" at bounding box center [845, 137] width 110 height 30
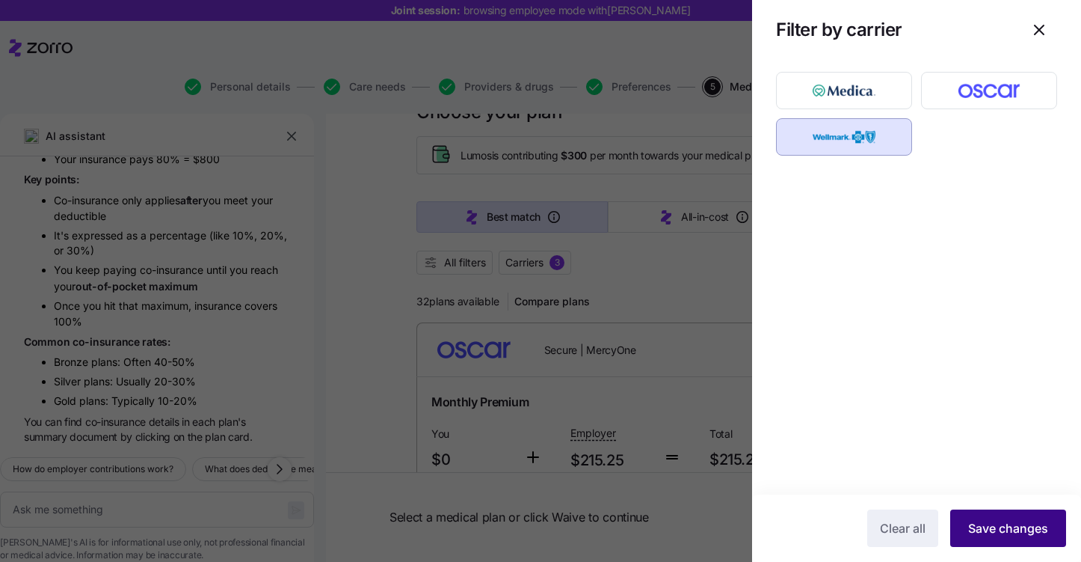
click at [997, 515] on button "Save changes" at bounding box center [1008, 527] width 116 height 37
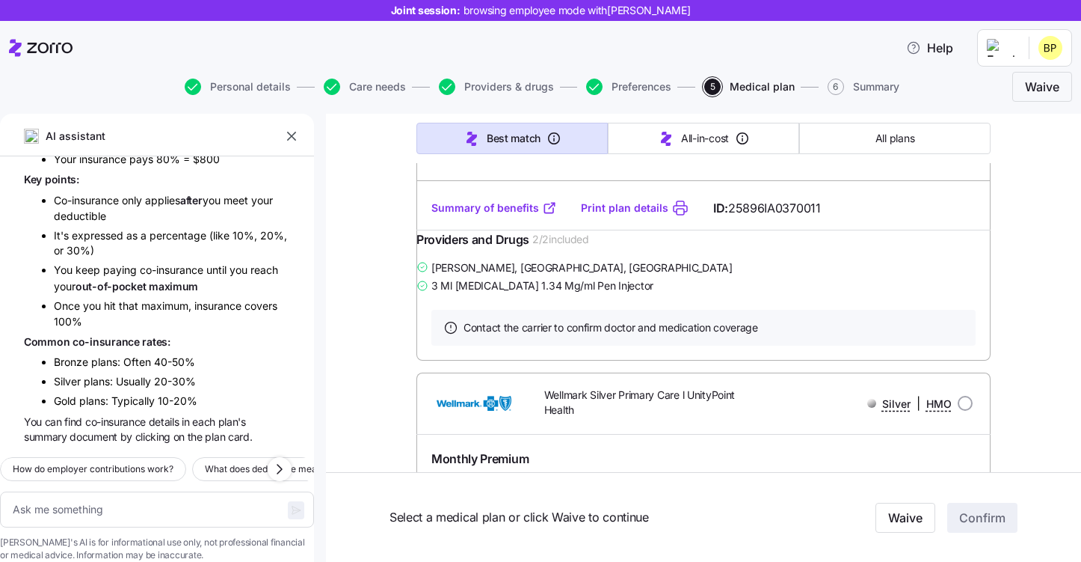
scroll to position [2310, 0]
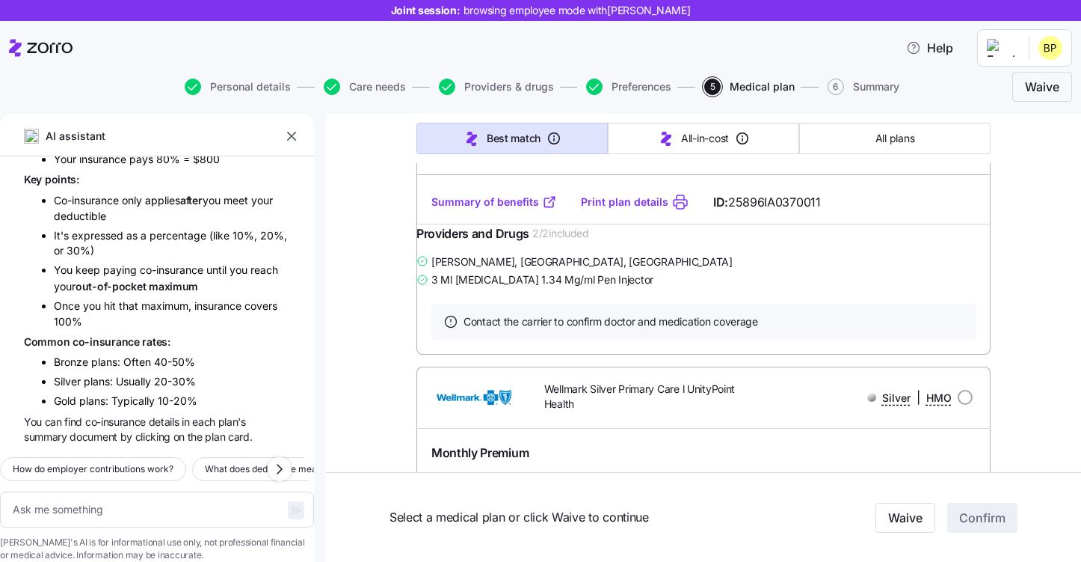
click at [504, 209] on link "Summary of benefits" at bounding box center [494, 201] width 126 height 15
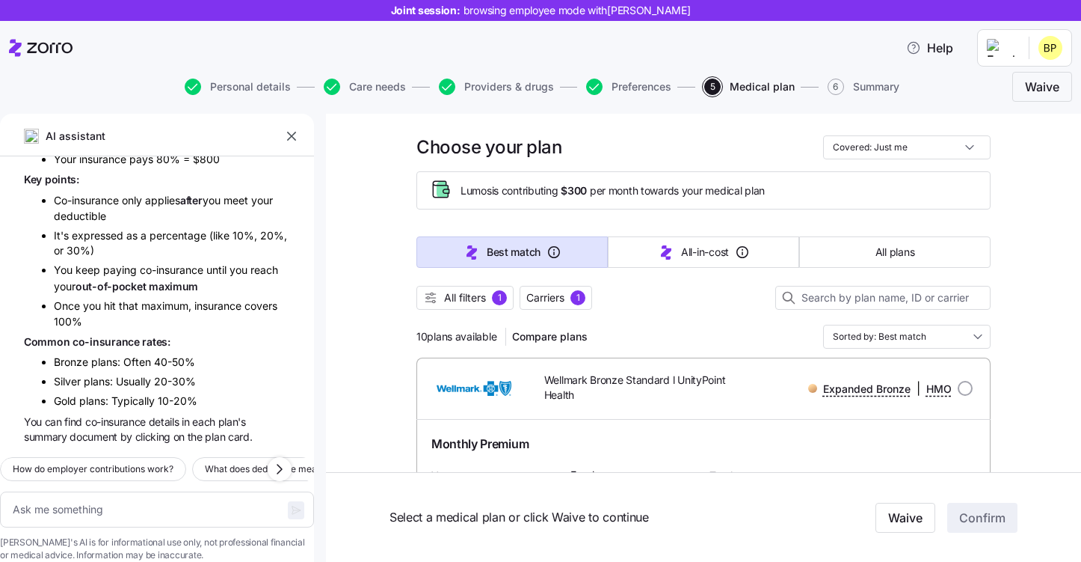
scroll to position [0, 0]
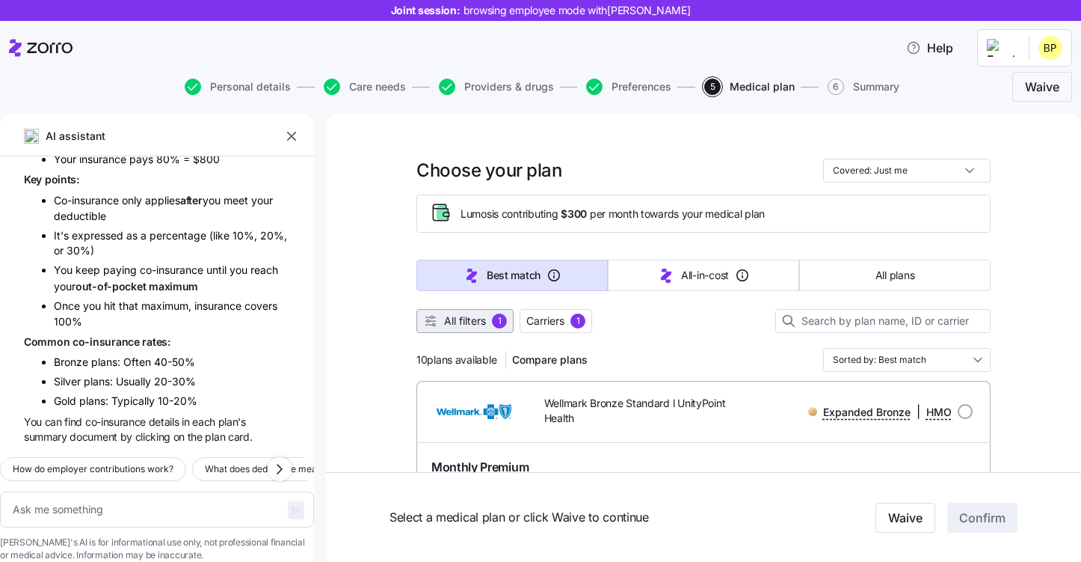
click at [479, 319] on span "All filters" at bounding box center [465, 320] width 42 height 15
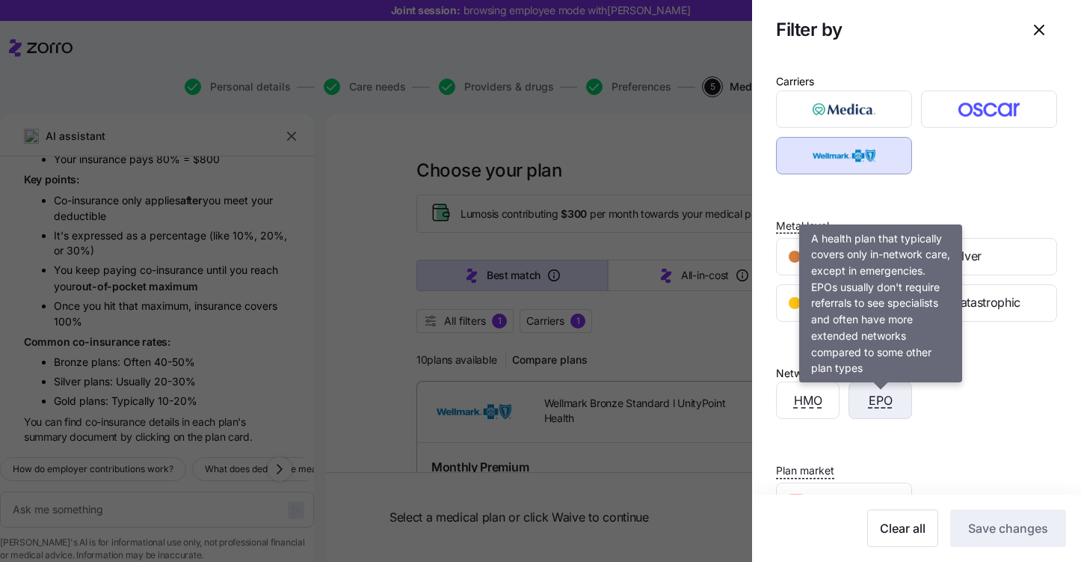
click at [876, 404] on span "EPO" at bounding box center [881, 400] width 24 height 19
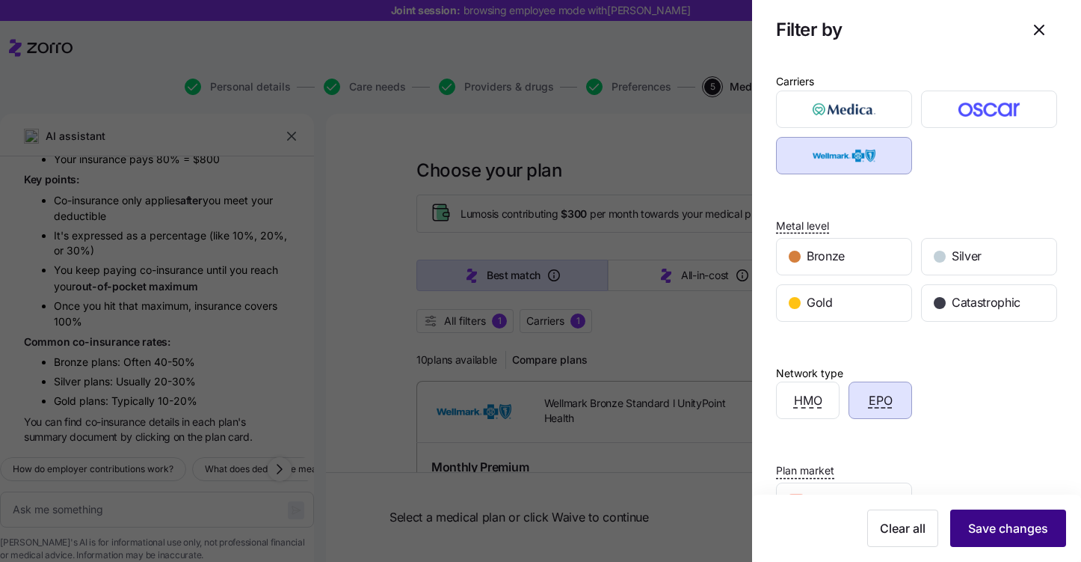
click at [998, 523] on span "Save changes" at bounding box center [1008, 528] width 80 height 18
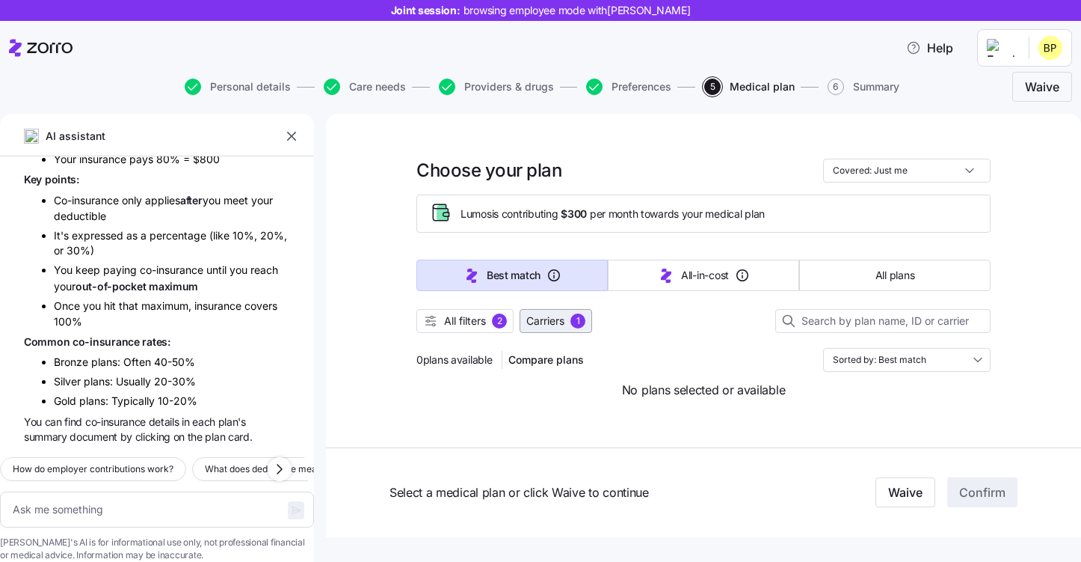
click at [584, 320] on div "1" at bounding box center [577, 320] width 15 height 15
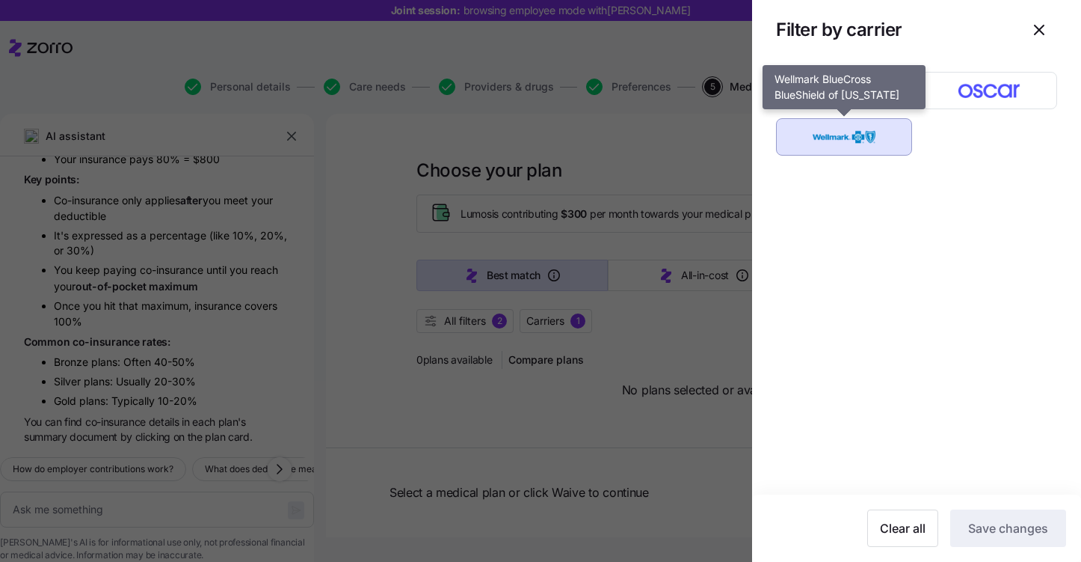
click at [867, 140] on img "button" at bounding box center [845, 137] width 110 height 30
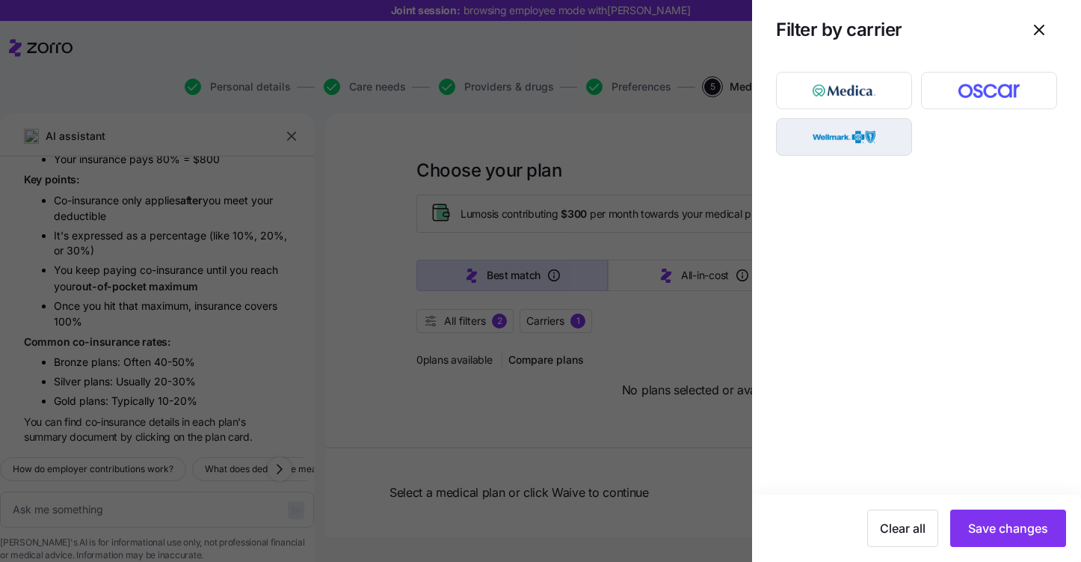
click at [867, 140] on img "button" at bounding box center [845, 137] width 110 height 30
click at [899, 534] on span "Clear all" at bounding box center [903, 528] width 46 height 18
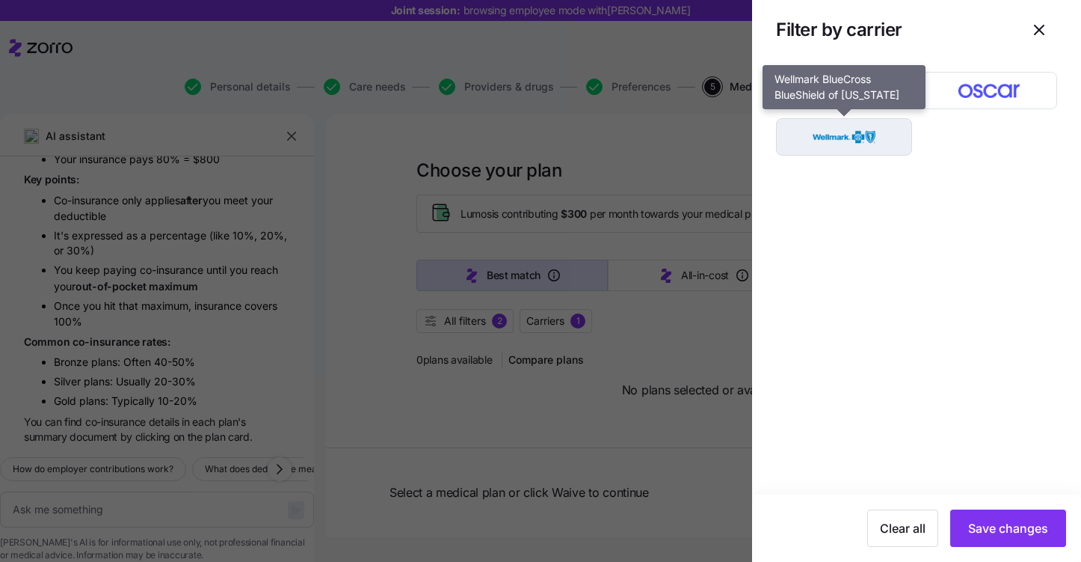
click at [864, 134] on img "button" at bounding box center [845, 137] width 110 height 30
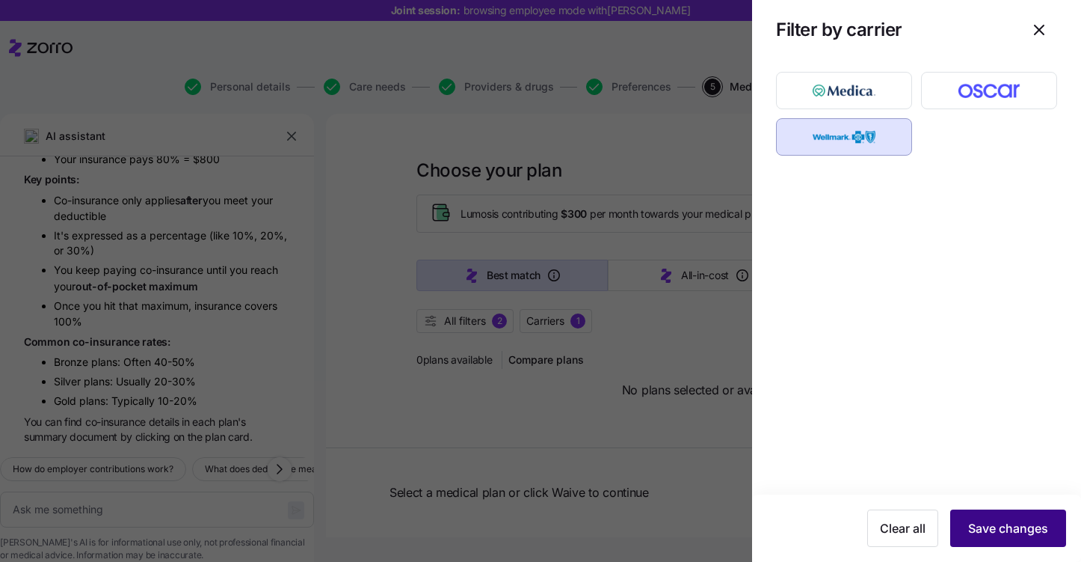
click at [973, 514] on button "Save changes" at bounding box center [1008, 527] width 116 height 37
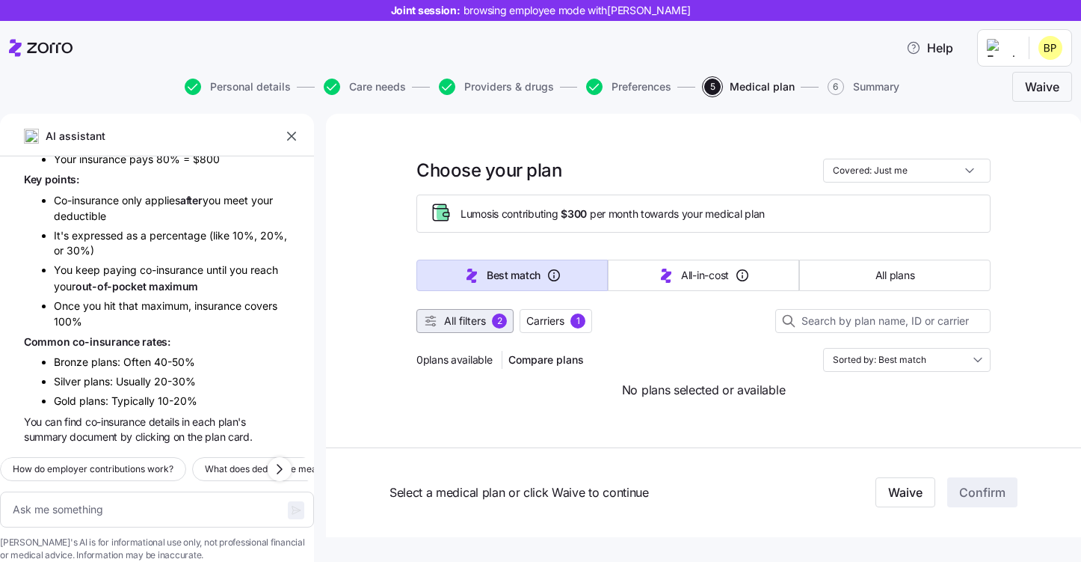
click at [468, 323] on span "All filters" at bounding box center [465, 320] width 42 height 15
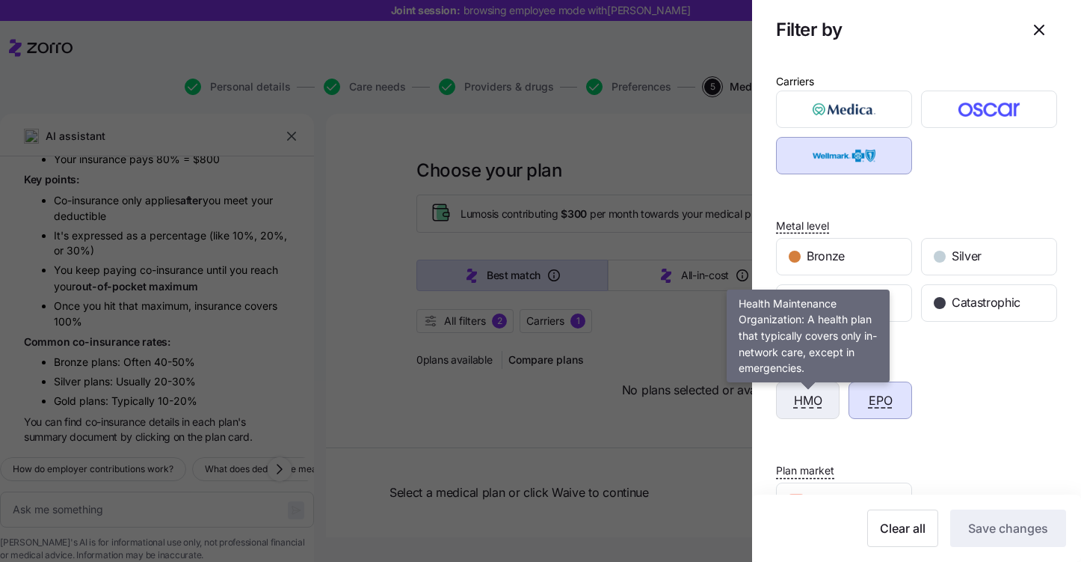
click at [819, 397] on span "HMO" at bounding box center [808, 400] width 28 height 19
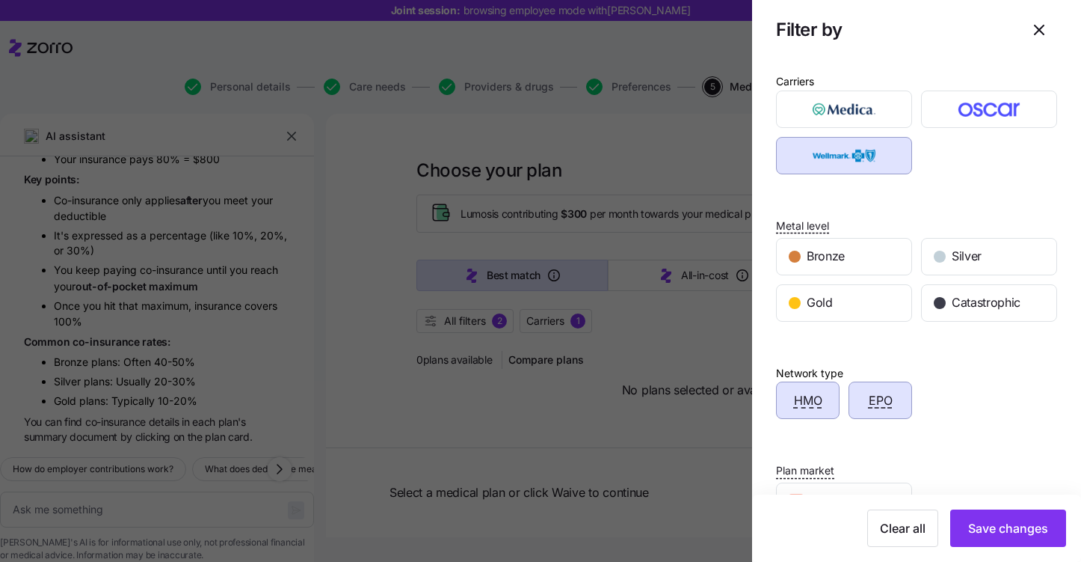
click at [911, 399] on div "EPO" at bounding box center [880, 400] width 62 height 36
click at [1006, 532] on span "Save changes" at bounding box center [1008, 528] width 80 height 18
type textarea "x"
